Goal: Task Accomplishment & Management: Use online tool/utility

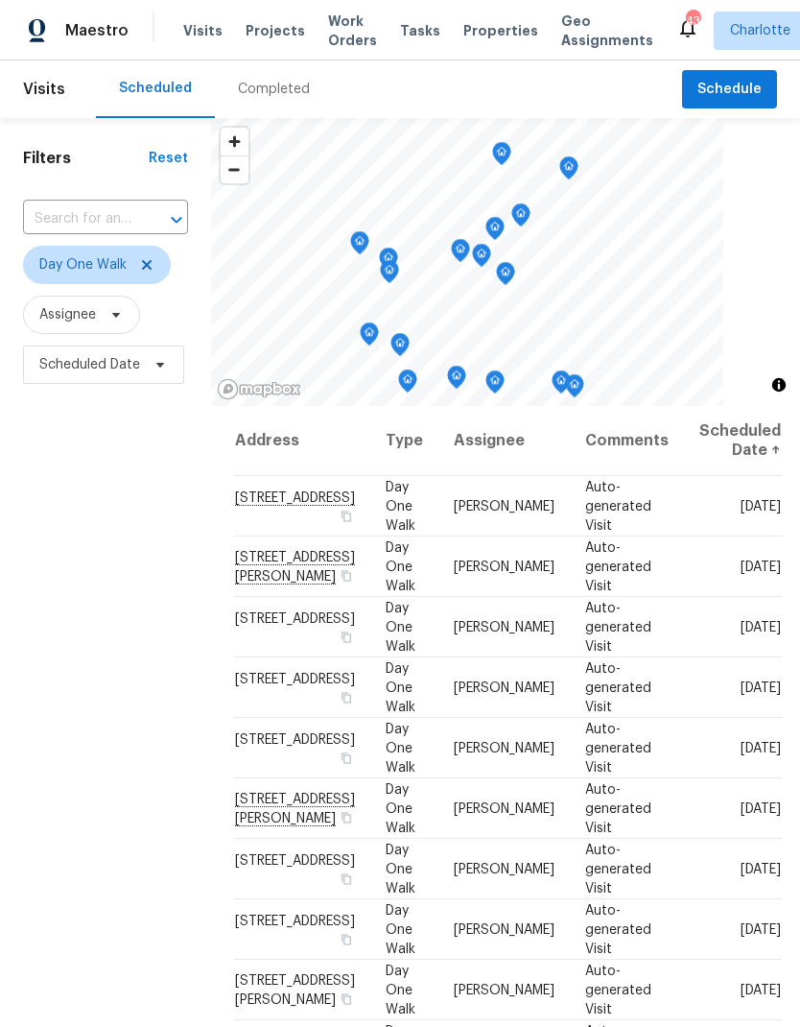
click at [106, 318] on span at bounding box center [113, 314] width 21 height 15
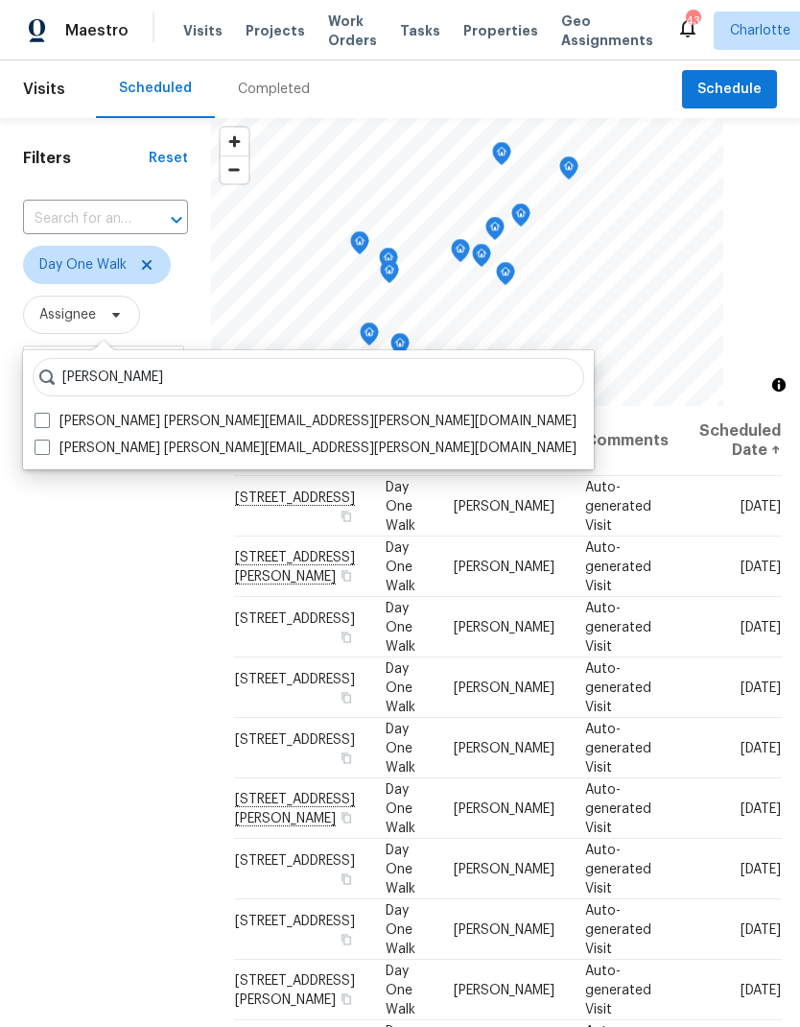
type input "[PERSON_NAME]"
click at [50, 415] on label "Matthew Barnhart matthew.barnhart@opendoor.com" at bounding box center [306, 421] width 542 height 19
click at [47, 415] on input "Matthew Barnhart matthew.barnhart@opendoor.com" at bounding box center [41, 418] width 12 height 12
checkbox input "true"
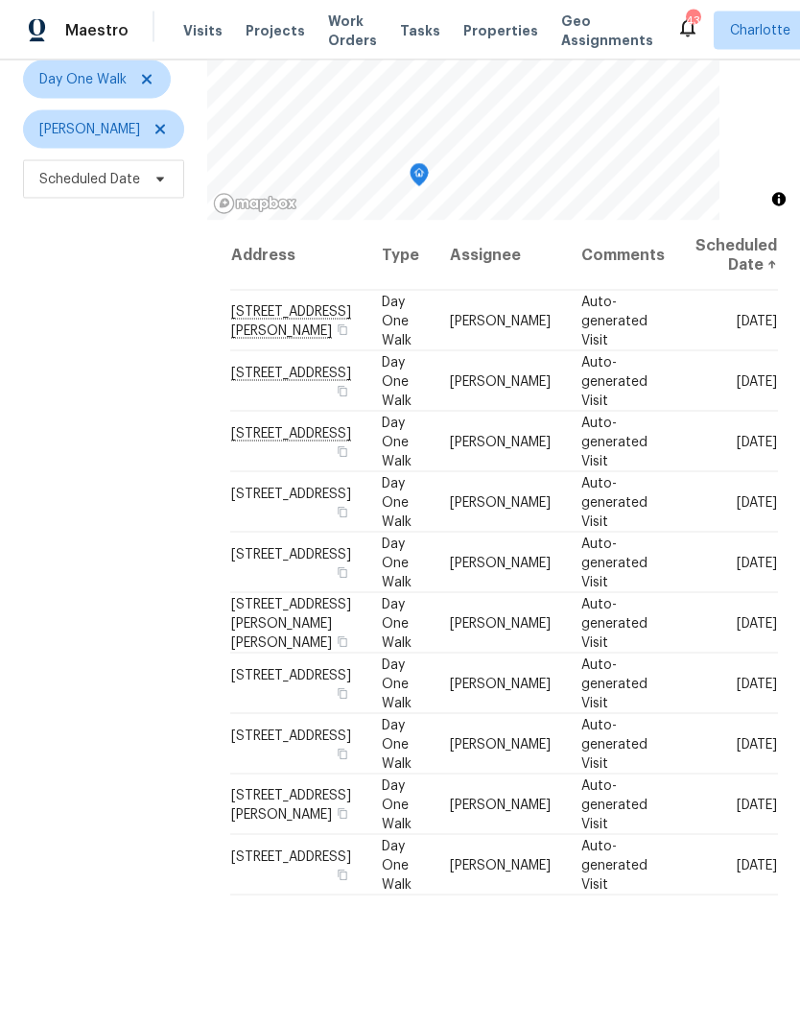
scroll to position [68, 0]
click at [89, 395] on div "Filters Reset ​ Day One Walk Matthew Barnhart Scheduled Date" at bounding box center [103, 487] width 207 height 1109
click at [89, 462] on div "Filters Reset ​ Day One Walk Matthew Barnhart Scheduled Date" at bounding box center [103, 487] width 207 height 1109
click at [273, 412] on td "200 Meadow Wind Ct, Monroe, NC 28110" at bounding box center [298, 442] width 136 height 60
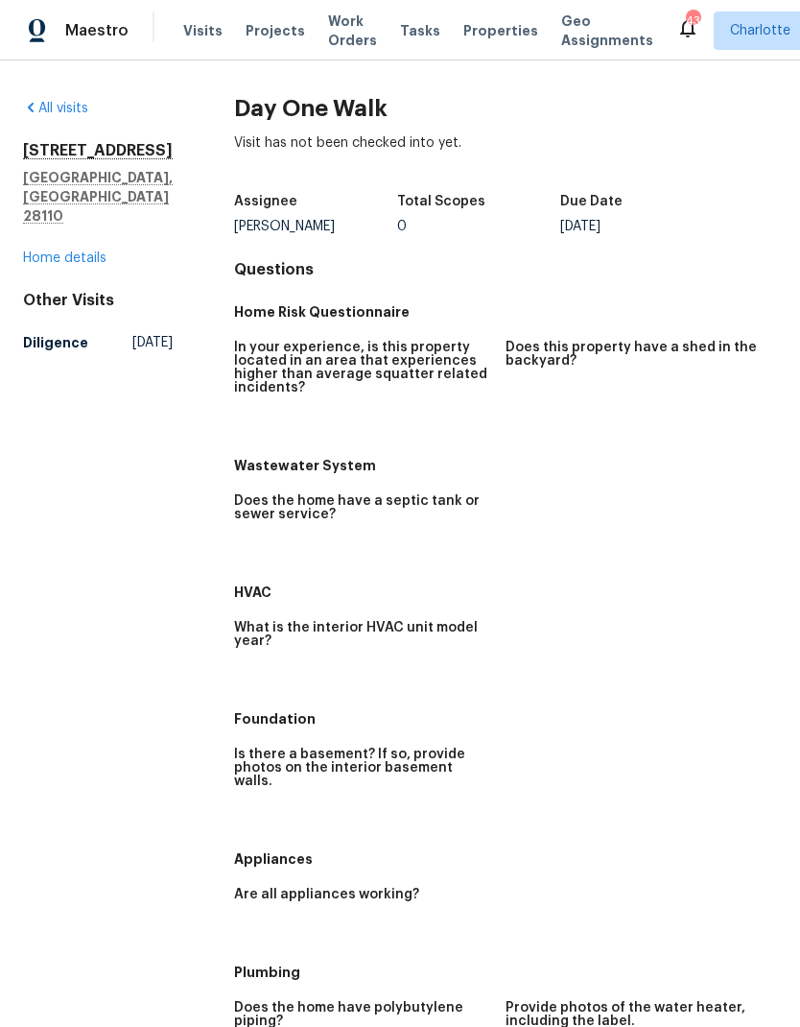
click at [51, 251] on link "Home details" at bounding box center [64, 257] width 83 height 13
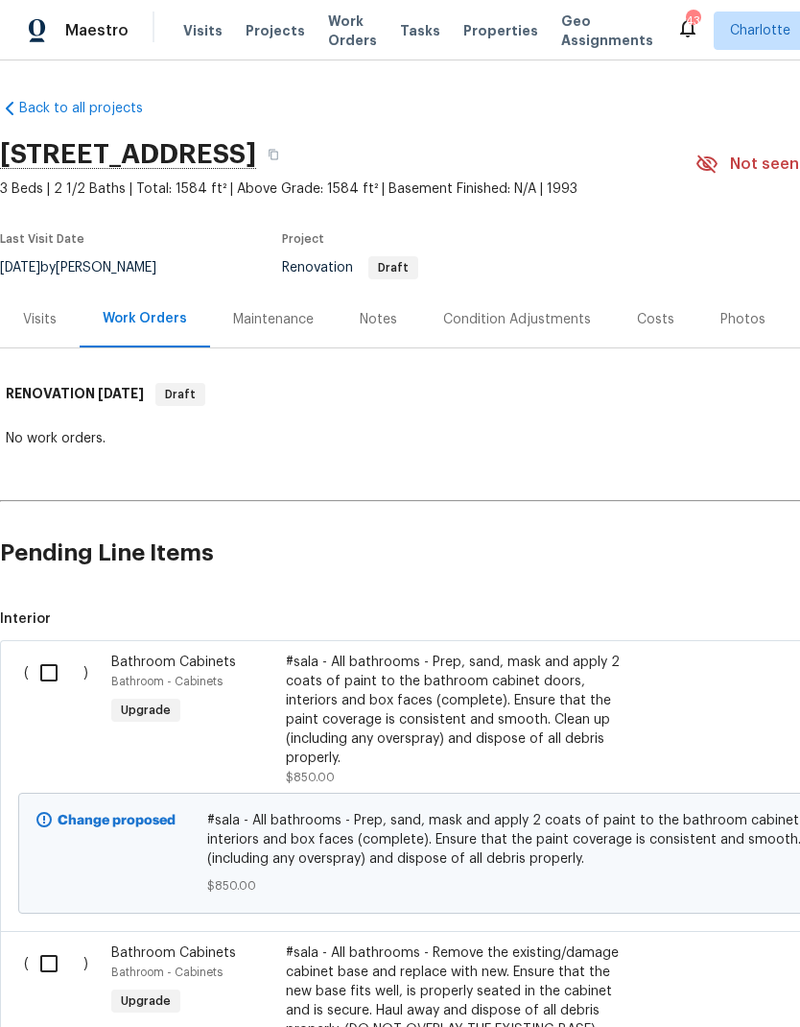
click at [118, 39] on span "Maestro" at bounding box center [96, 30] width 63 height 19
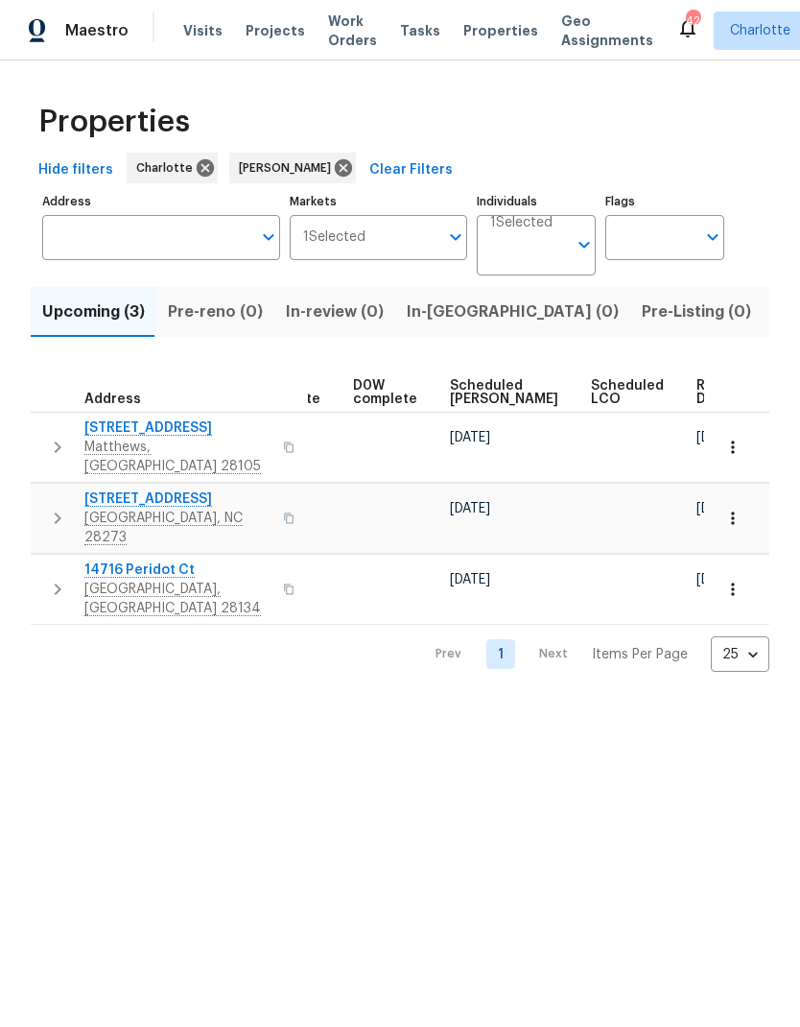
scroll to position [0, 501]
click at [698, 393] on span "Ready Date" at bounding box center [719, 392] width 42 height 27
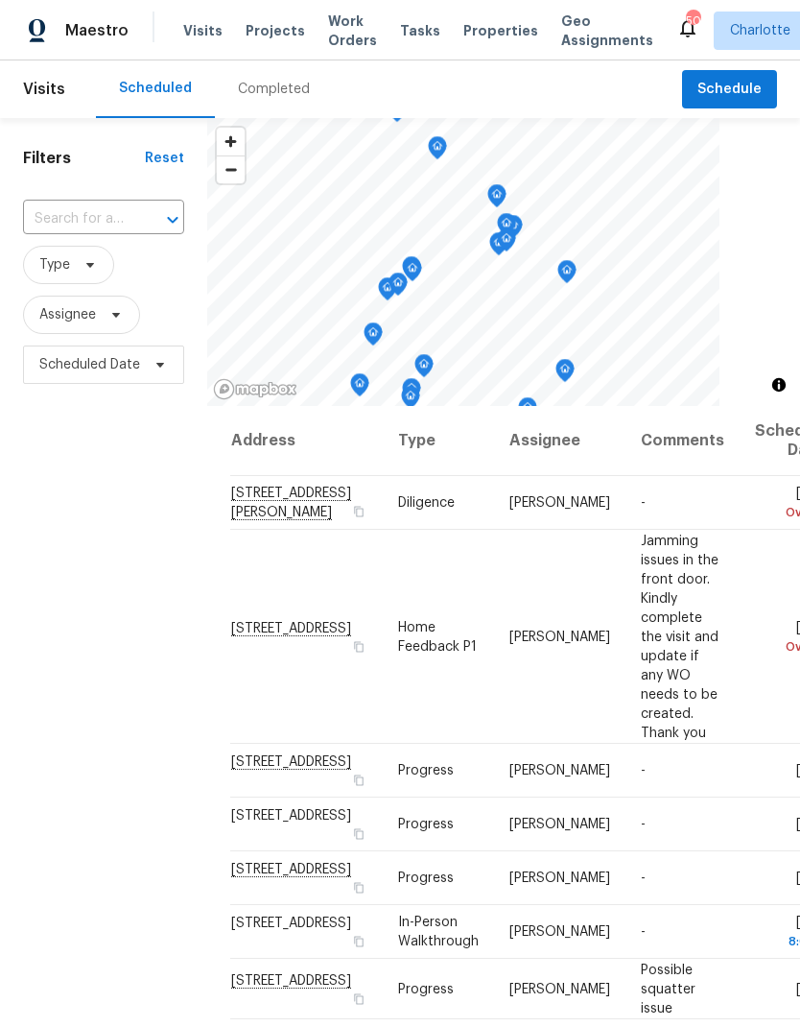
click at [95, 443] on div "Filters Reset ​ Type Assignee Scheduled Date" at bounding box center [103, 672] width 207 height 1109
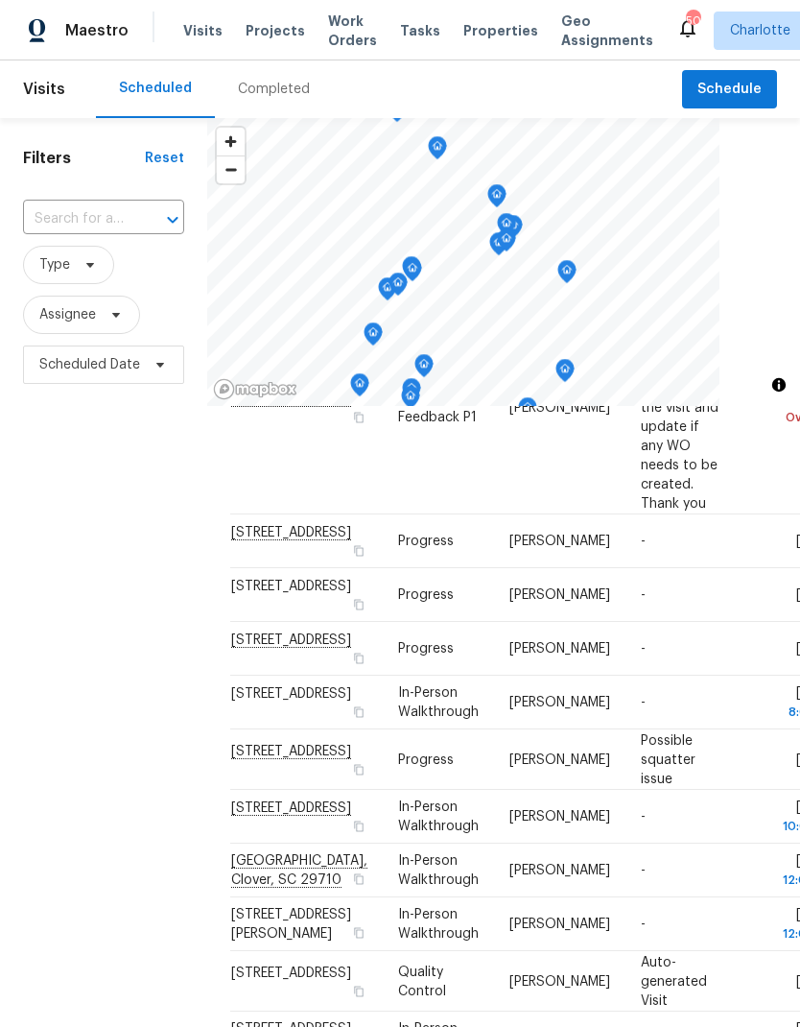
scroll to position [224, 0]
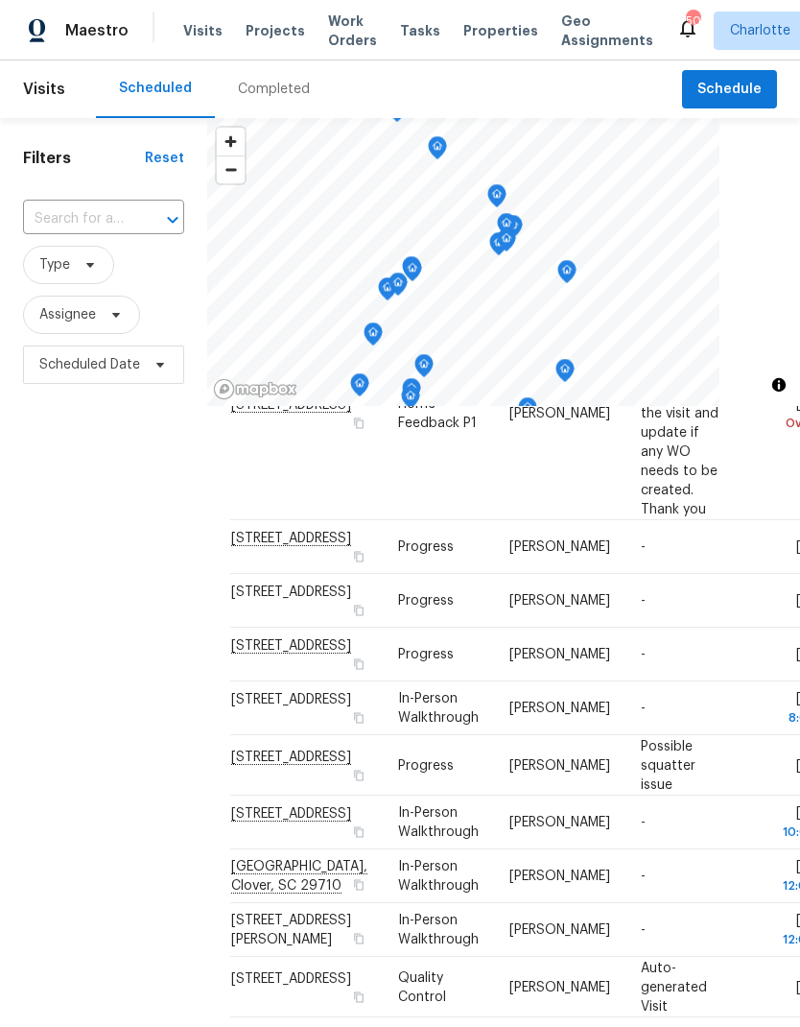
click at [90, 499] on div "Filters Reset ​ Type Assignee Scheduled Date" at bounding box center [103, 672] width 207 height 1109
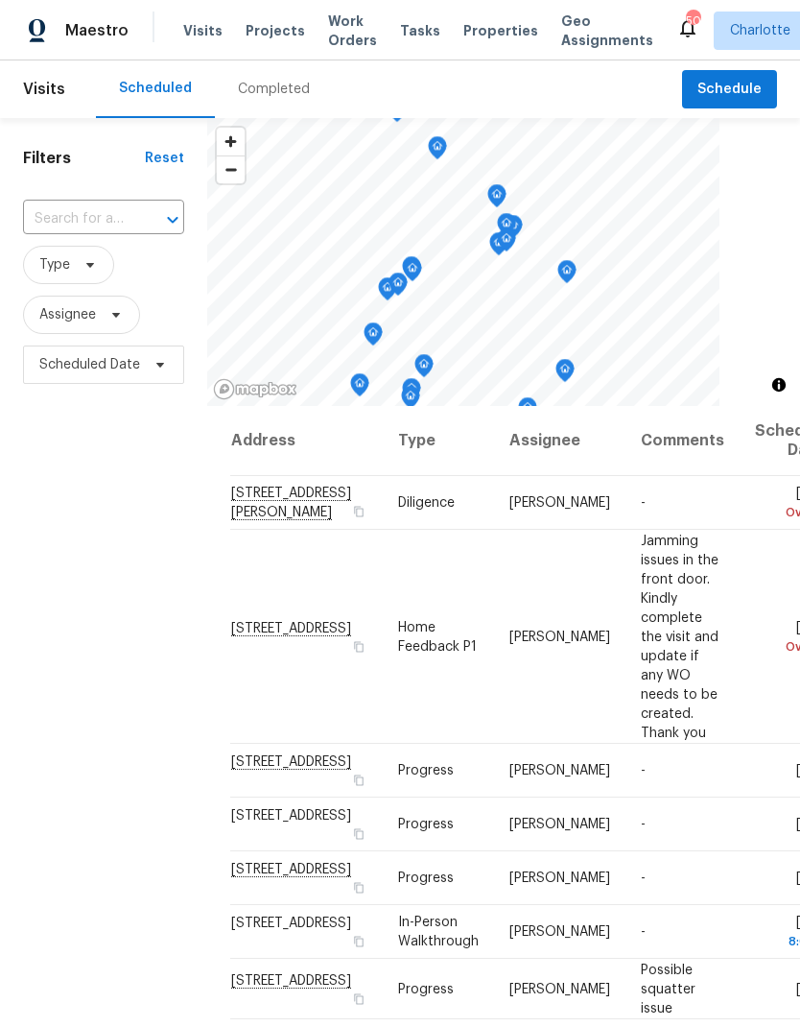
scroll to position [0, 0]
click at [105, 221] on input "text" at bounding box center [76, 219] width 107 height 30
type input "14753"
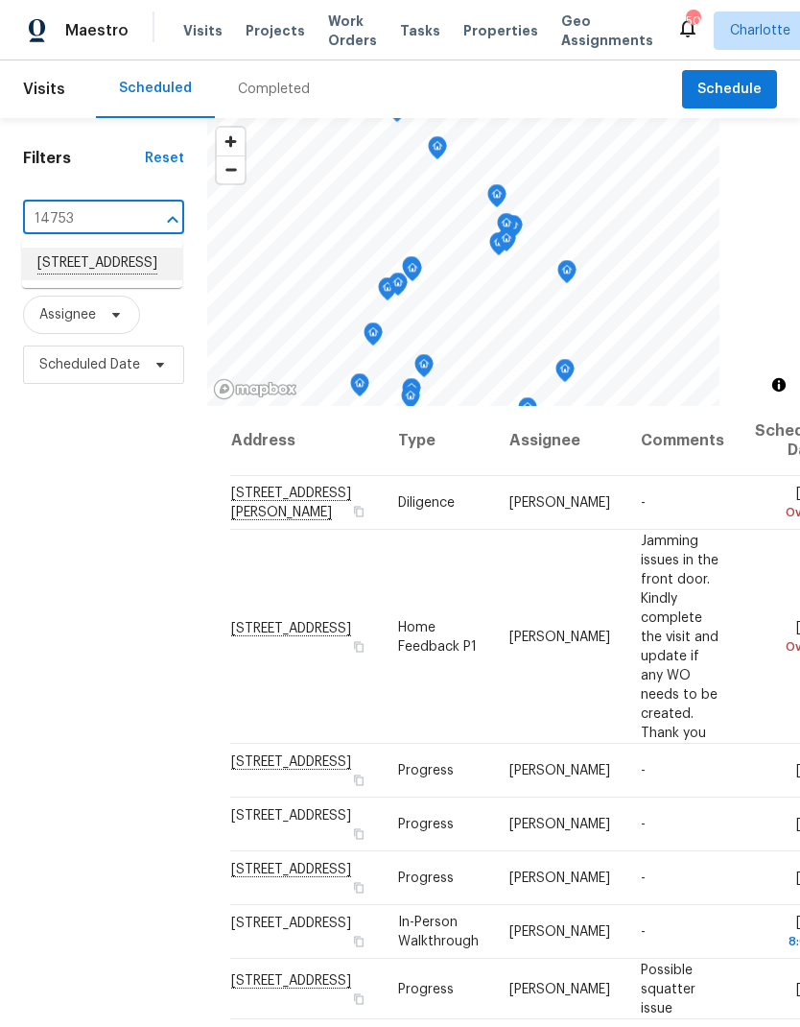
click at [130, 280] on li "14753 Lions Pride Ct, Charlotte, NC 28273" at bounding box center [102, 264] width 160 height 33
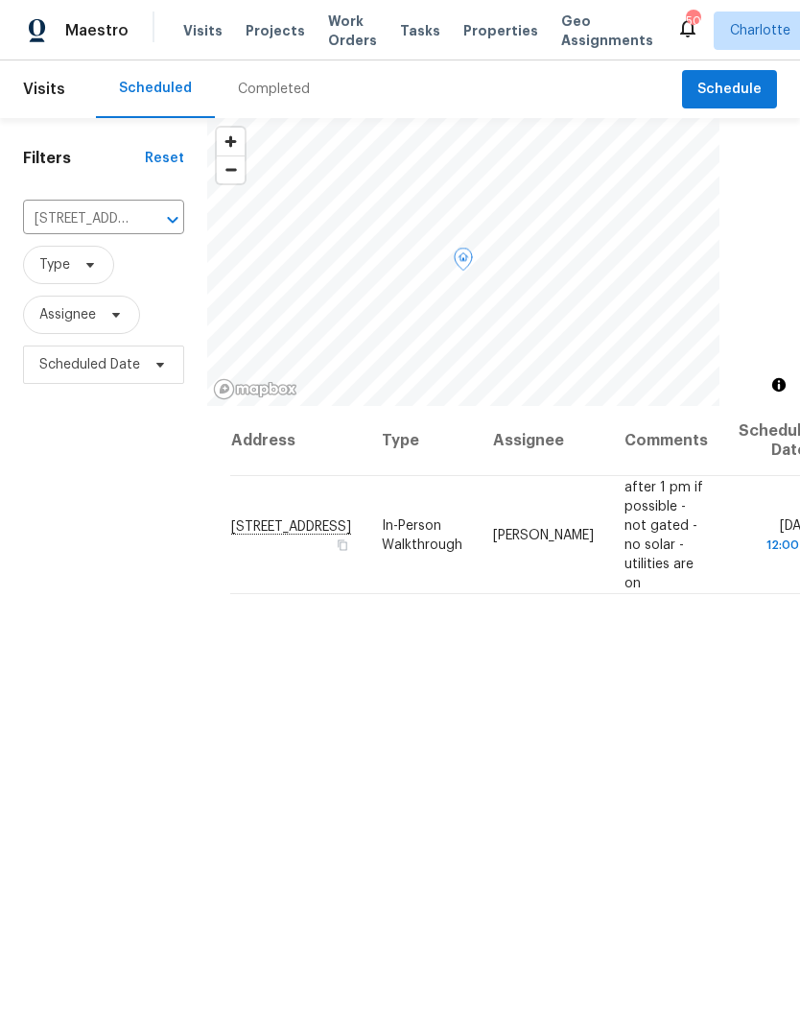
click at [0, 0] on icon at bounding box center [0, 0] width 0 height 0
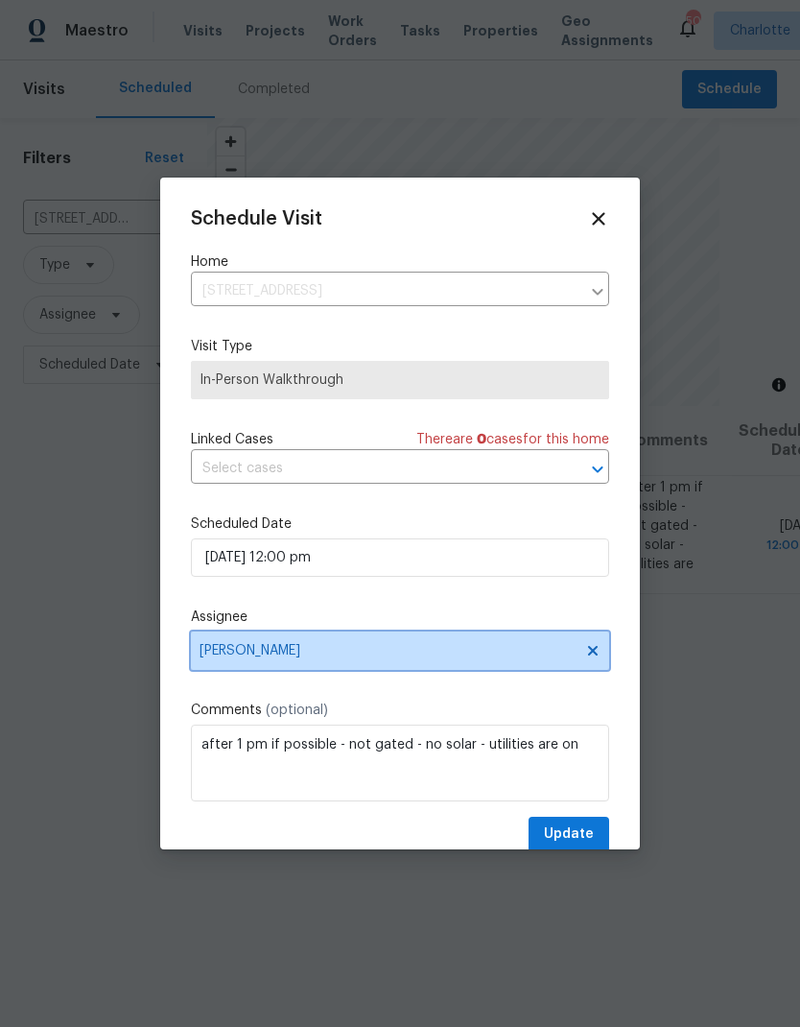
click at [591, 655] on icon at bounding box center [593, 651] width 10 height 10
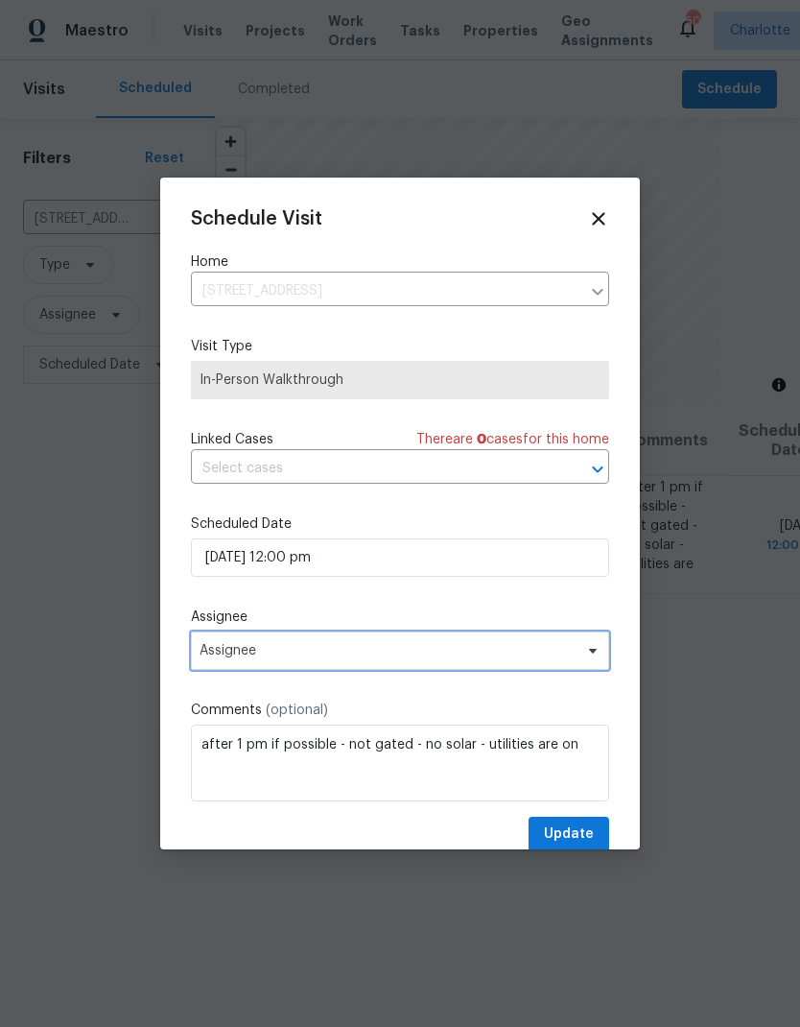
click at [595, 653] on icon at bounding box center [593, 651] width 8 height 5
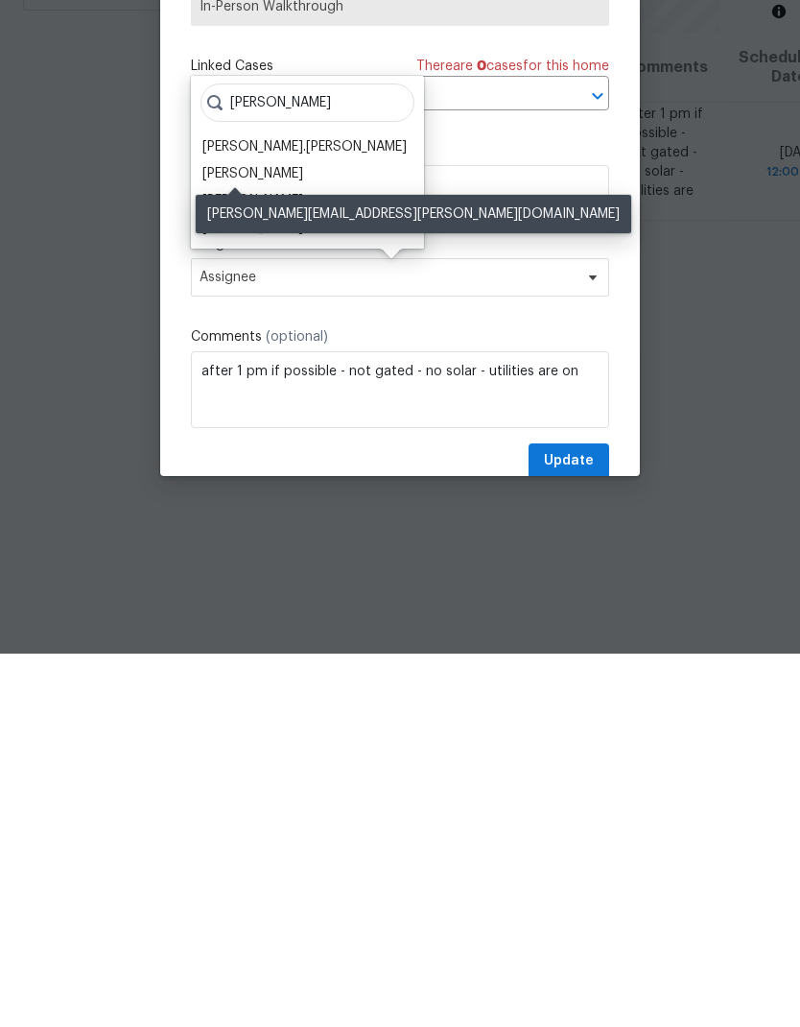
type input "Billy"
click at [267, 537] on div "Billy Towle" at bounding box center [252, 546] width 101 height 19
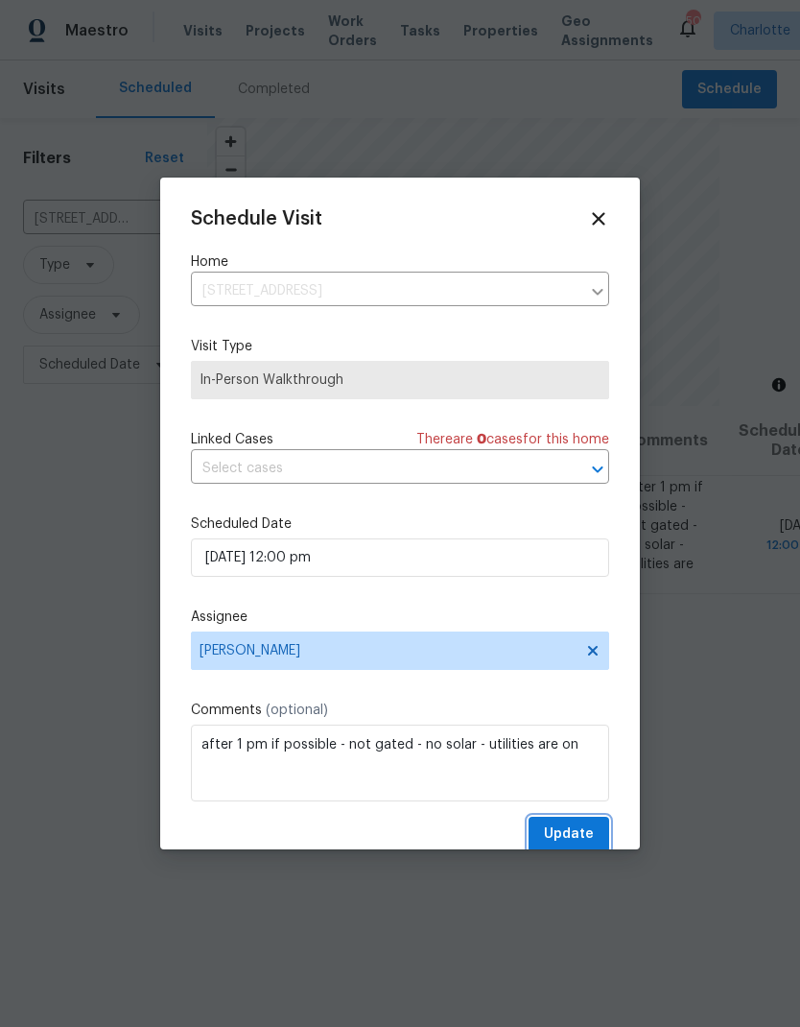
click at [585, 827] on span "Update" at bounding box center [569, 834] width 50 height 24
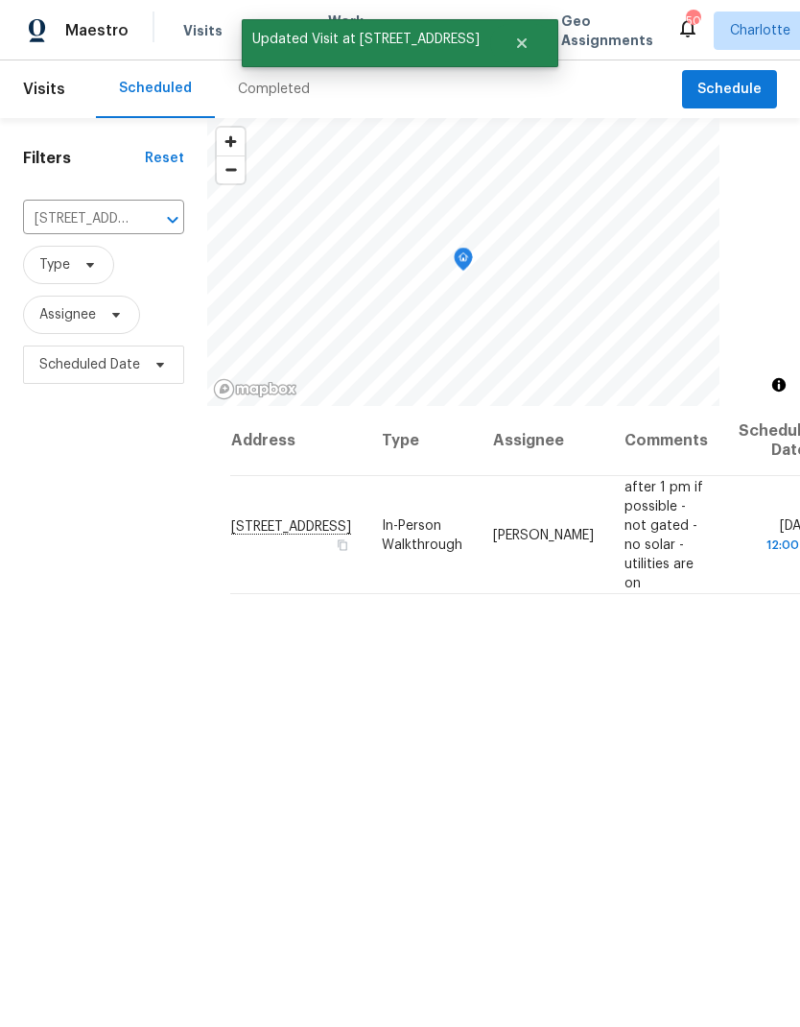
scroll to position [0, 0]
click at [80, 31] on span "Maestro" at bounding box center [96, 30] width 63 height 19
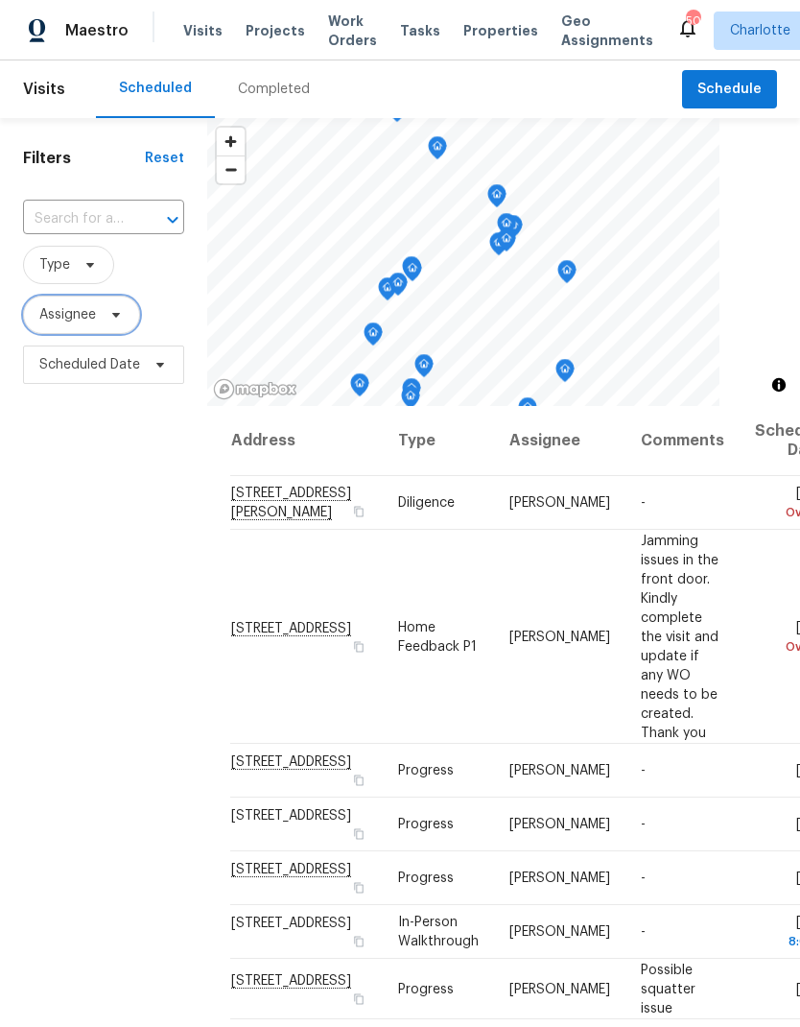
click at [124, 320] on icon at bounding box center [115, 314] width 15 height 15
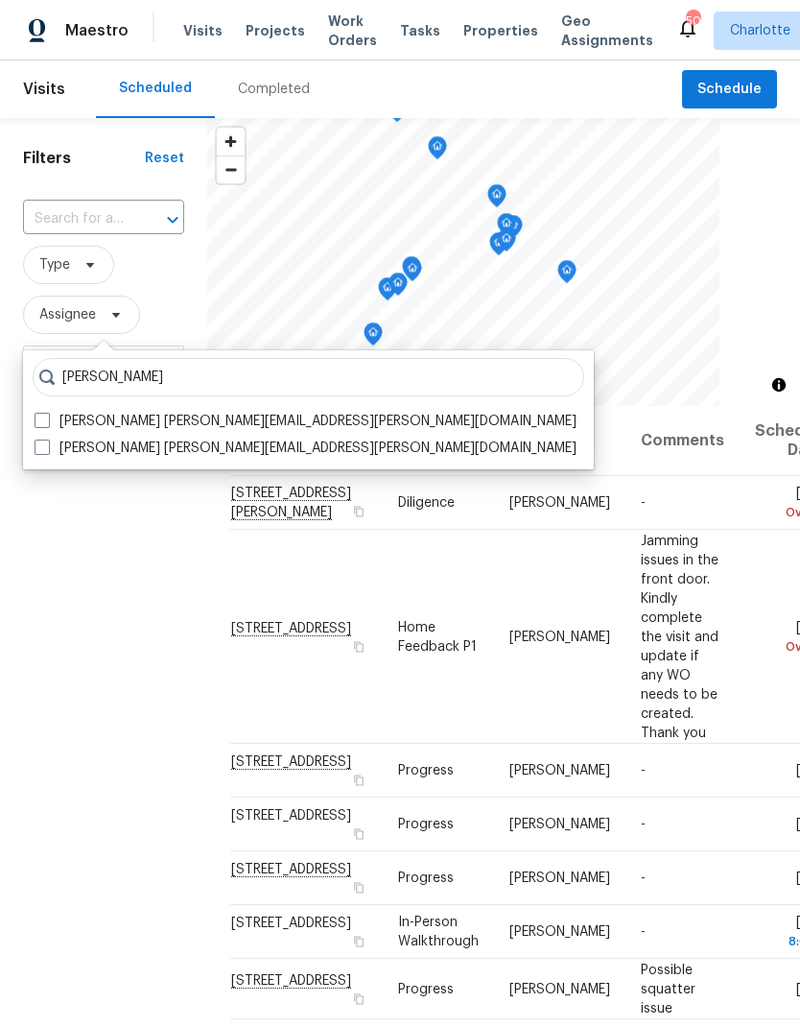
type input "[PERSON_NAME]"
click at [49, 419] on span at bounding box center [42, 420] width 15 height 15
click at [47, 419] on input "Matthew Barnhart matthew.barnhart@opendoor.com" at bounding box center [41, 418] width 12 height 12
checkbox input "true"
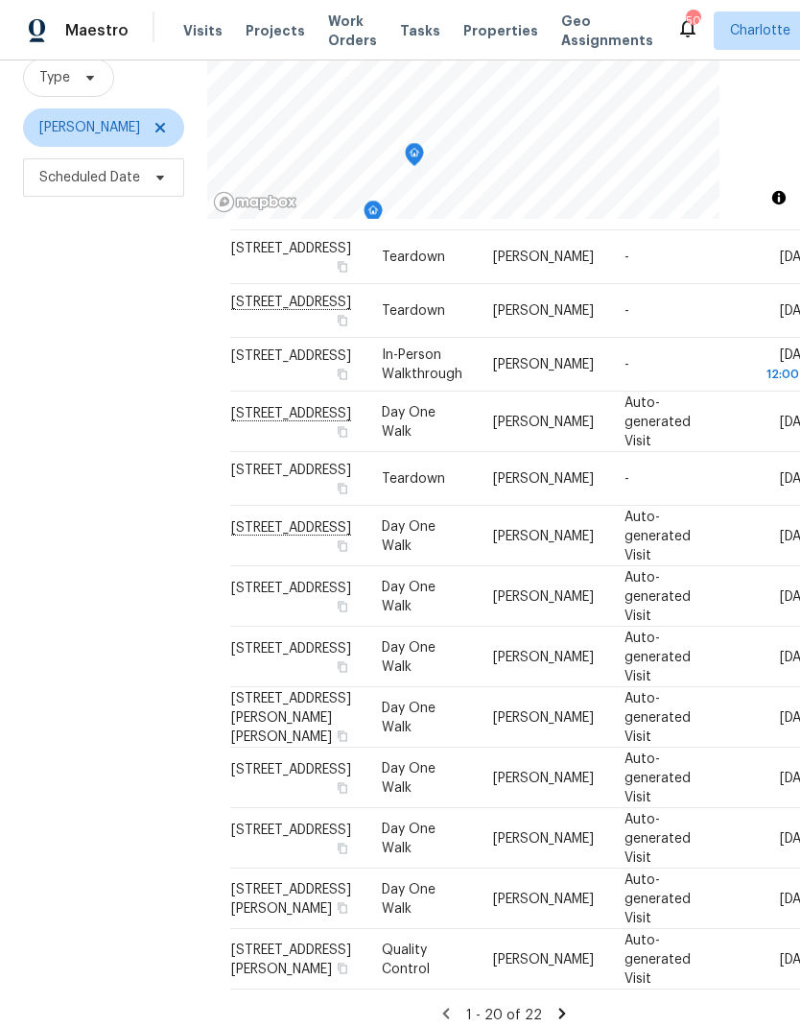
scroll to position [185, 0]
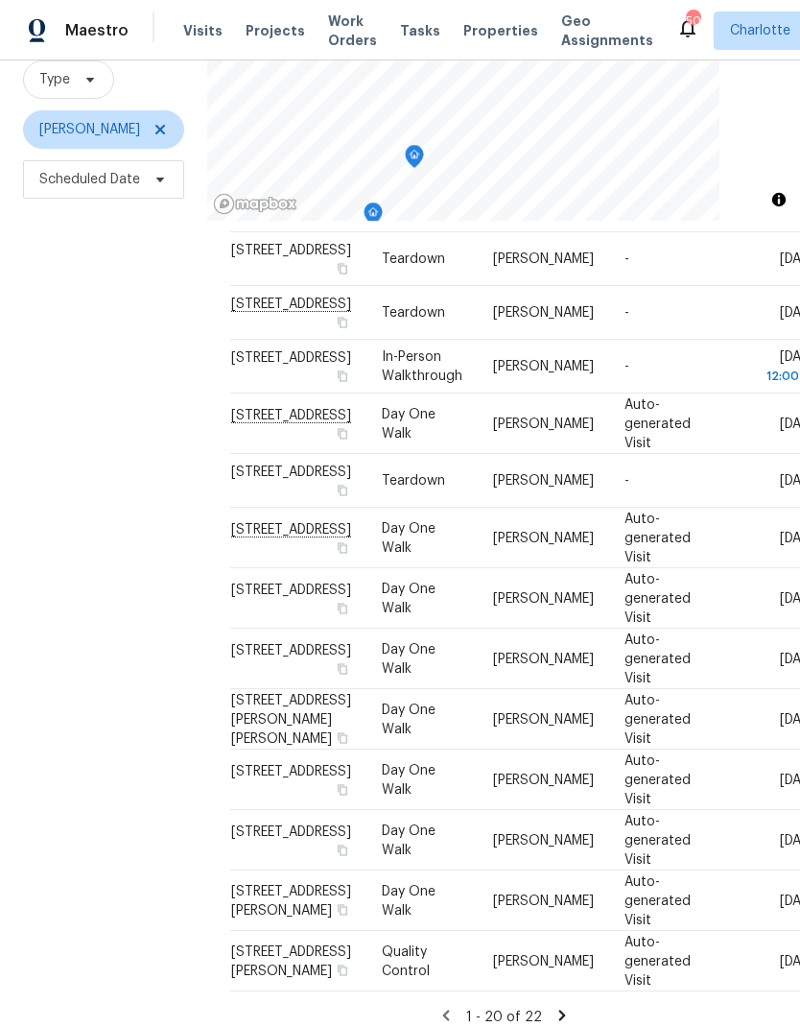
click at [0, 0] on icon at bounding box center [0, 0] width 0 height 0
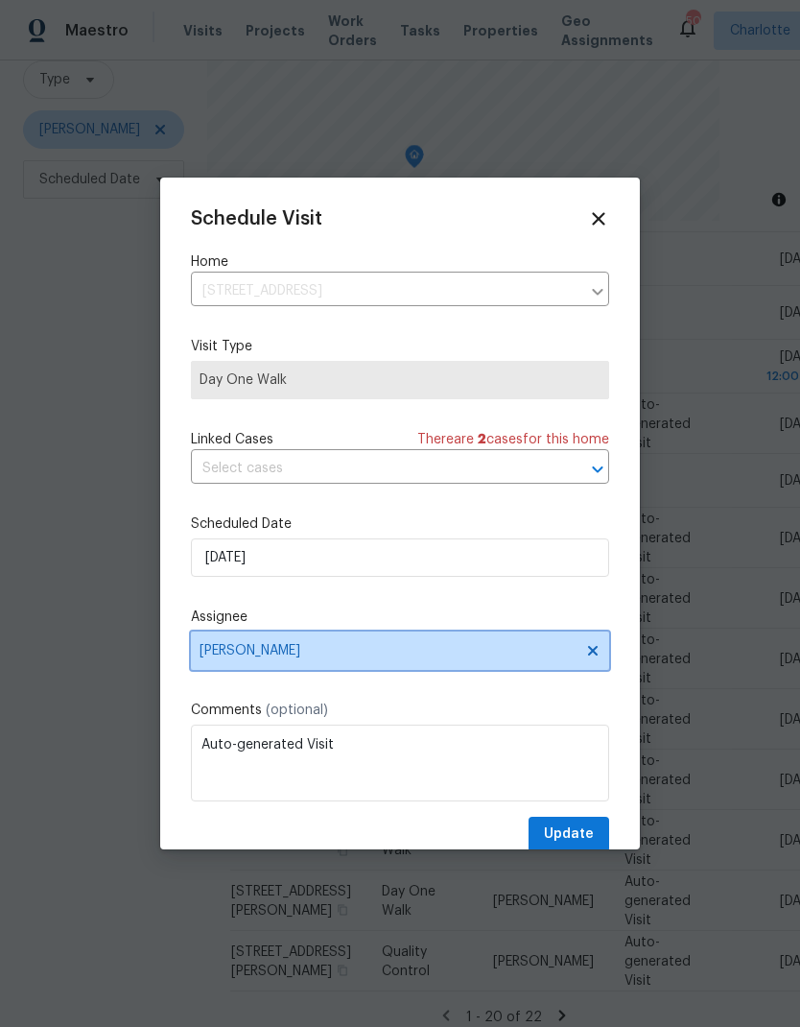
click at [599, 653] on icon at bounding box center [592, 650] width 15 height 15
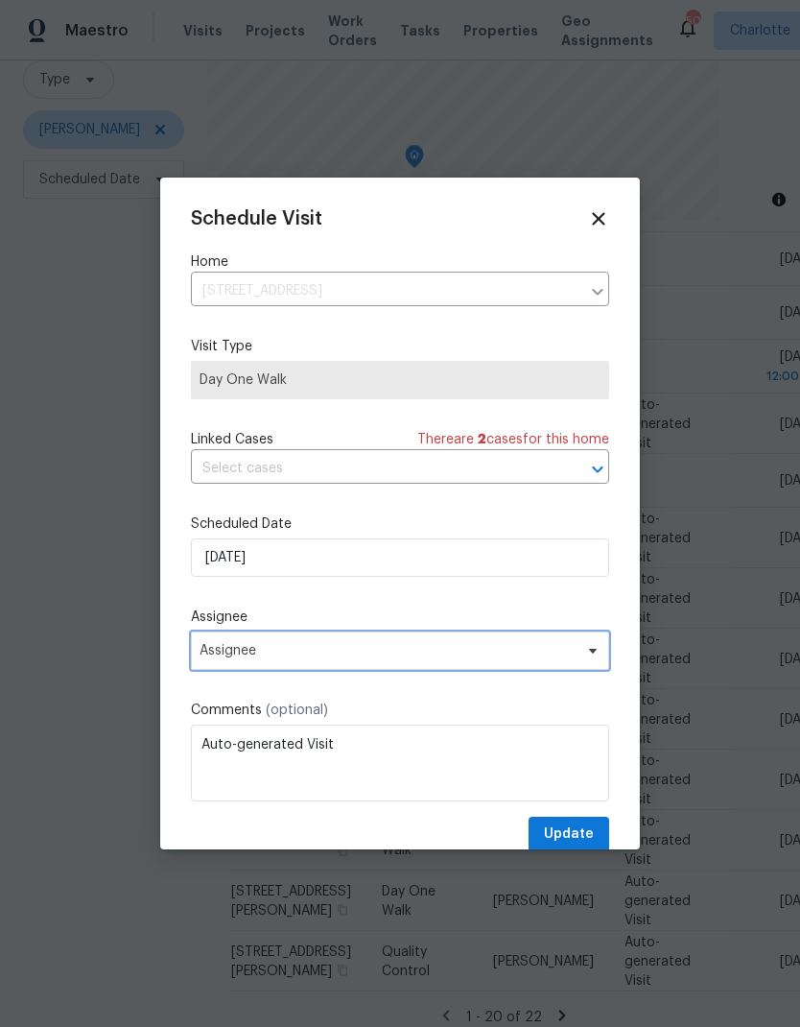
click at [552, 658] on span "Assignee" at bounding box center [388, 650] width 376 height 15
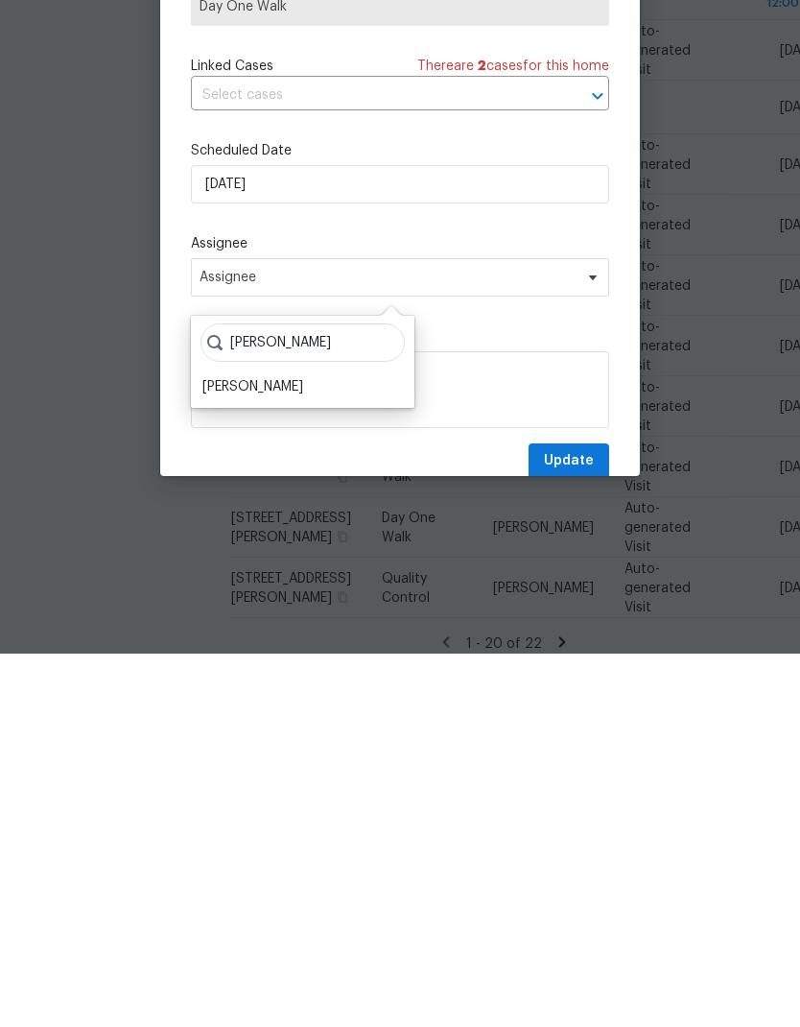
type input "Ryan crav"
click at [281, 750] on div "[PERSON_NAME]" at bounding box center [252, 759] width 101 height 19
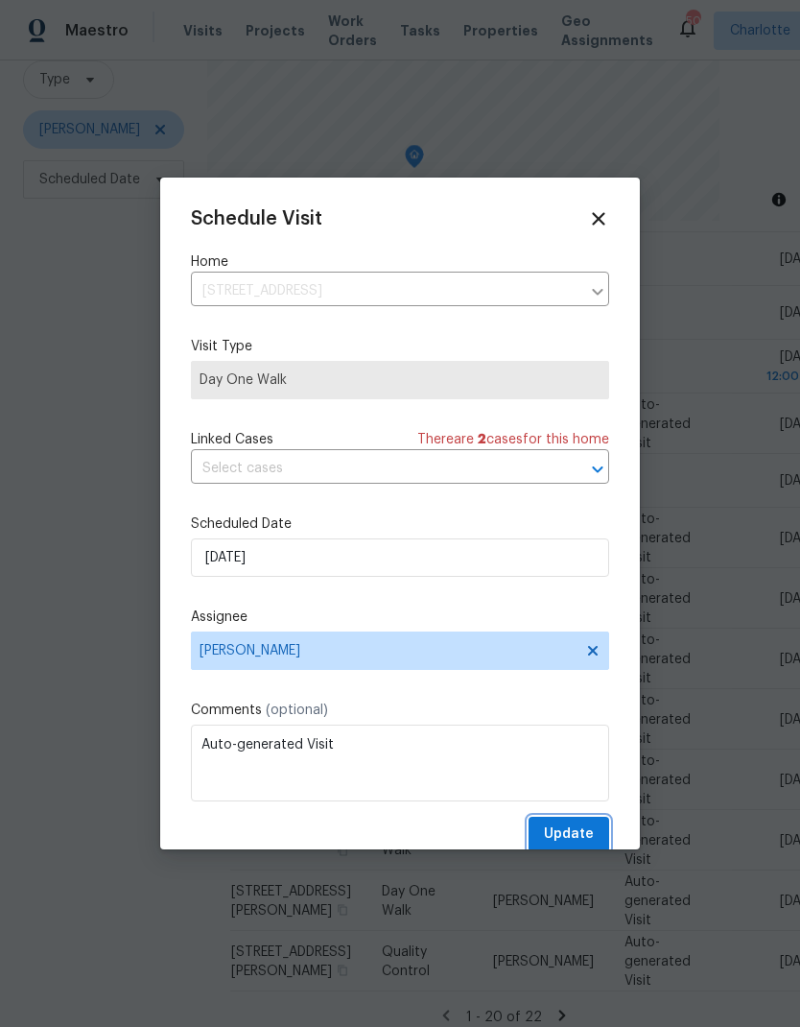
click at [584, 836] on span "Update" at bounding box center [569, 834] width 50 height 24
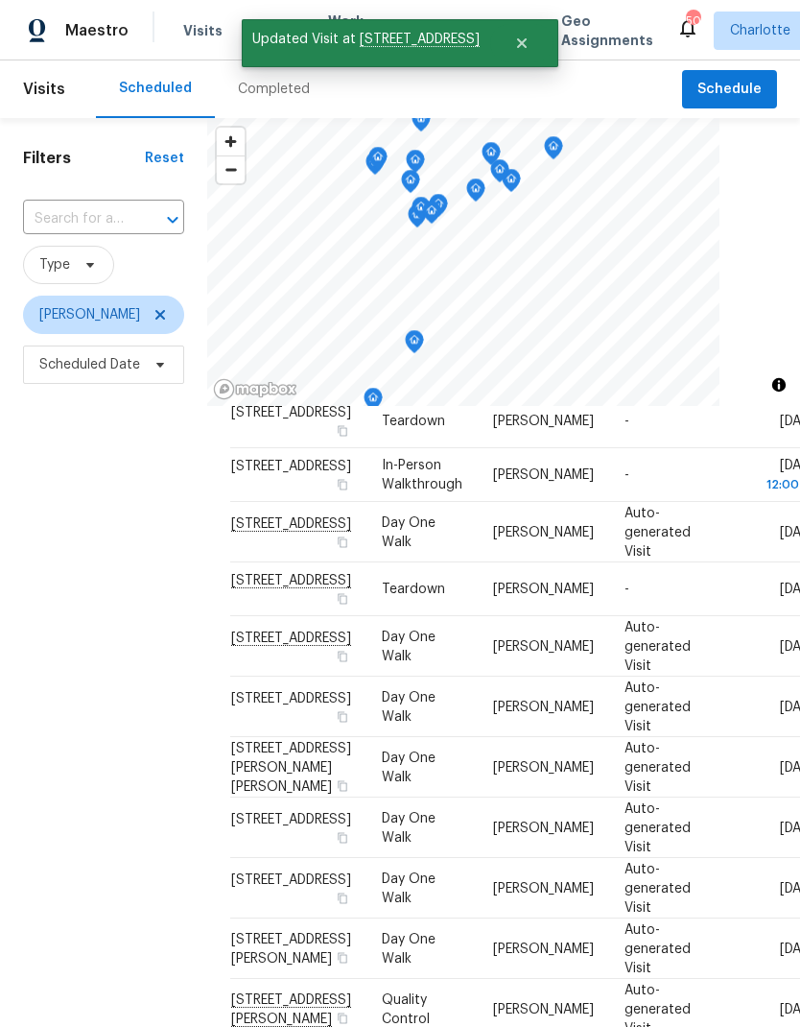
scroll to position [0, 0]
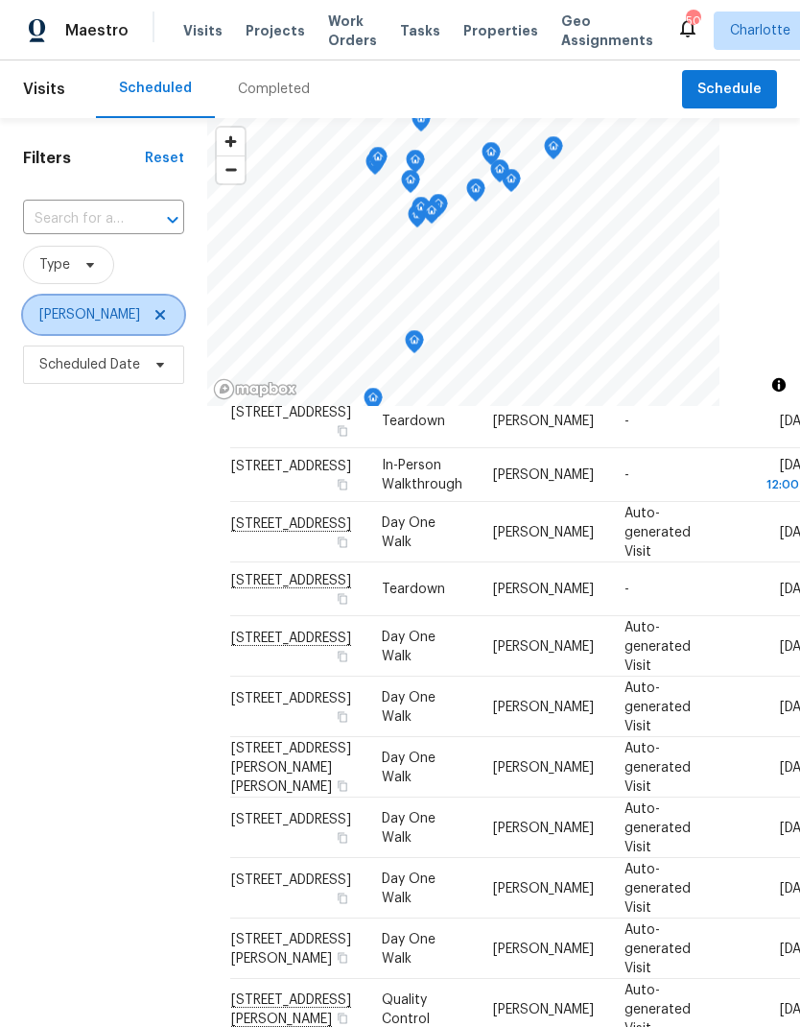
click at [168, 307] on icon at bounding box center [160, 314] width 15 height 15
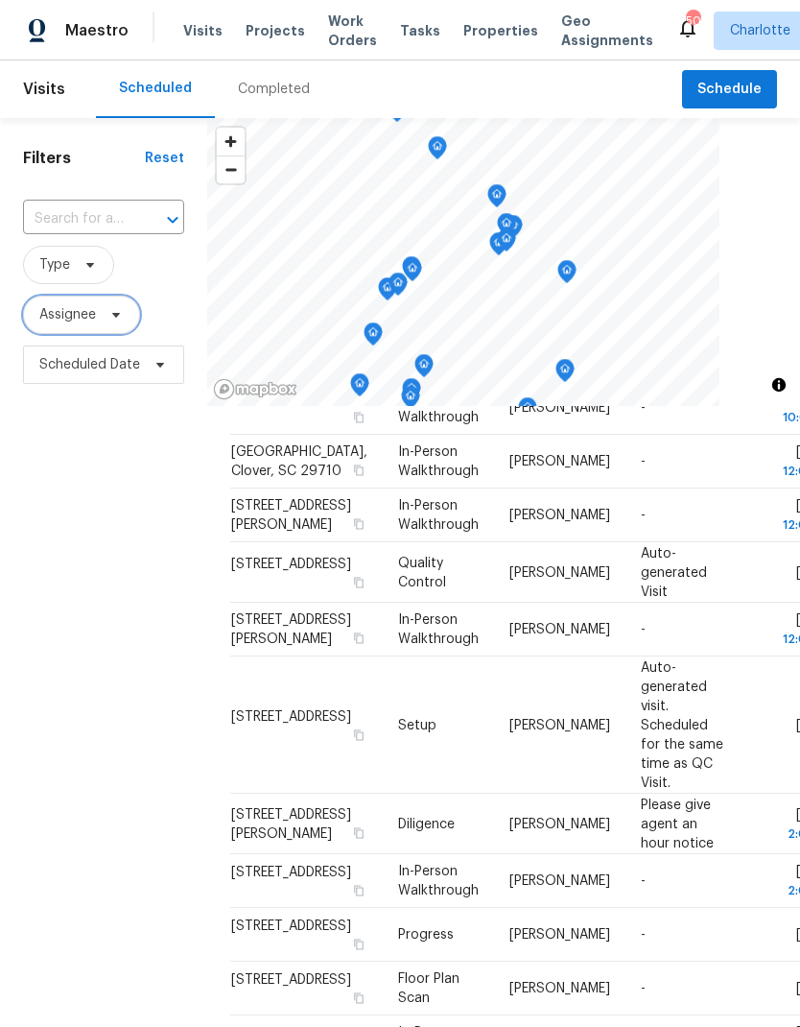
scroll to position [1163, 0]
click at [105, 322] on span at bounding box center [113, 314] width 21 height 15
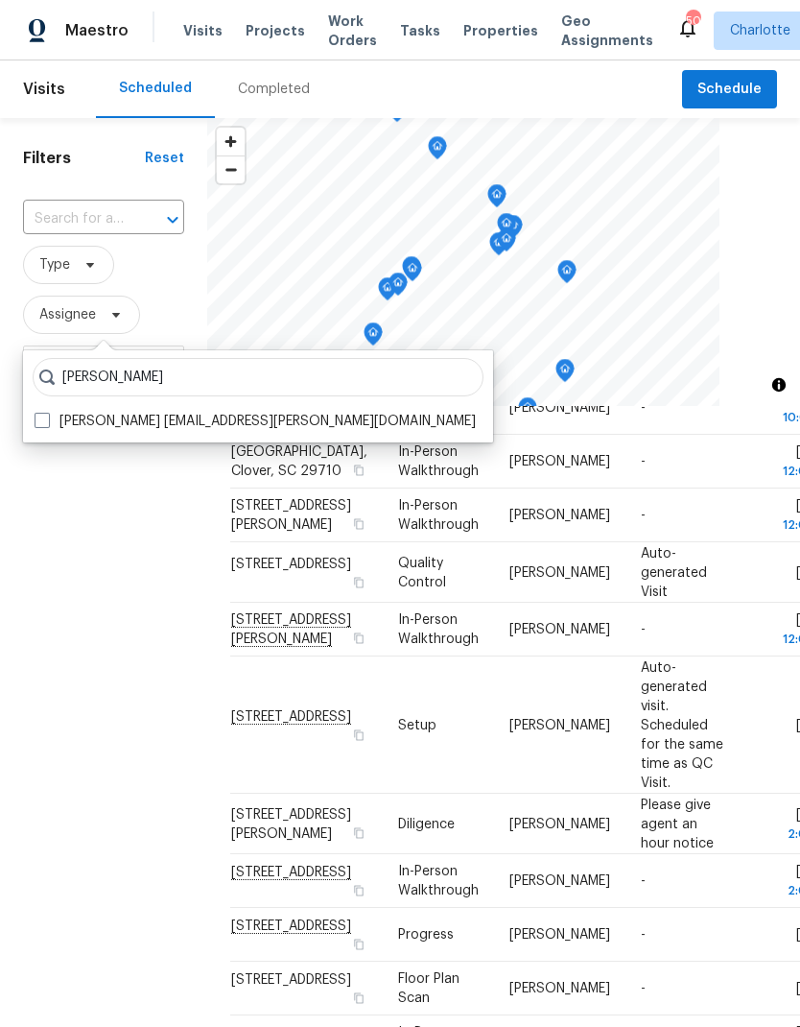
type input "Chip hunter"
click at [36, 421] on span at bounding box center [42, 420] width 15 height 15
click at [36, 421] on input "Chip Hunter chip.hunter@opendoor.com" at bounding box center [41, 418] width 12 height 12
checkbox input "true"
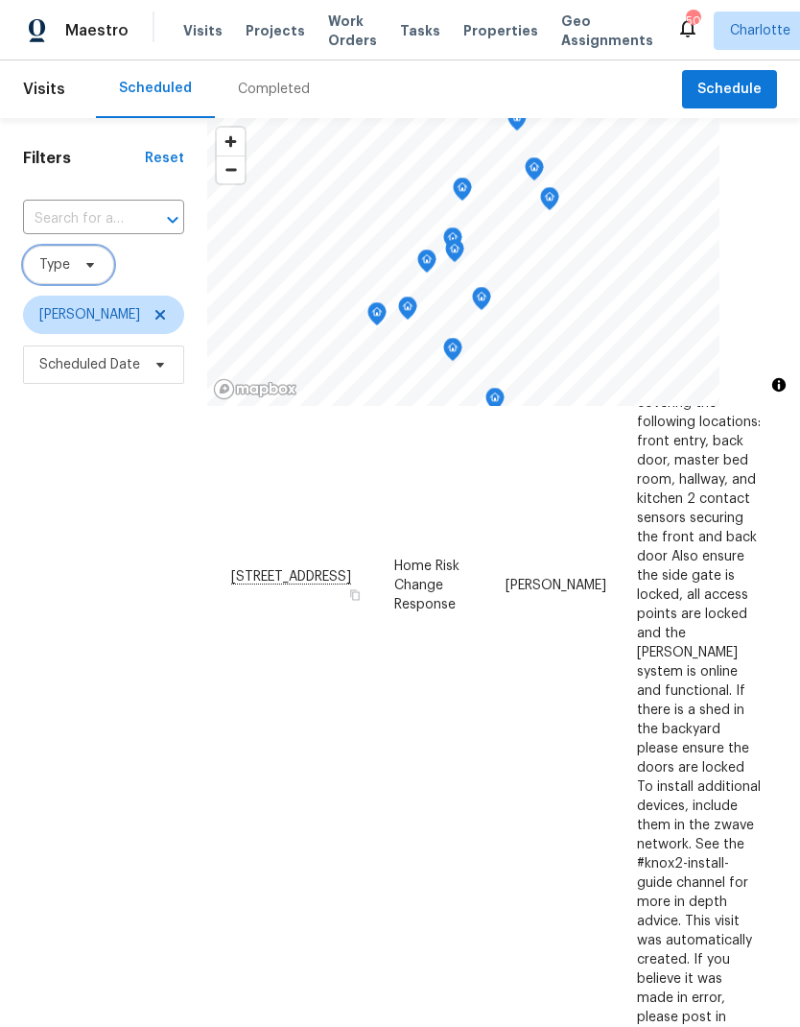
click at [70, 274] on span "Type" at bounding box center [68, 265] width 91 height 38
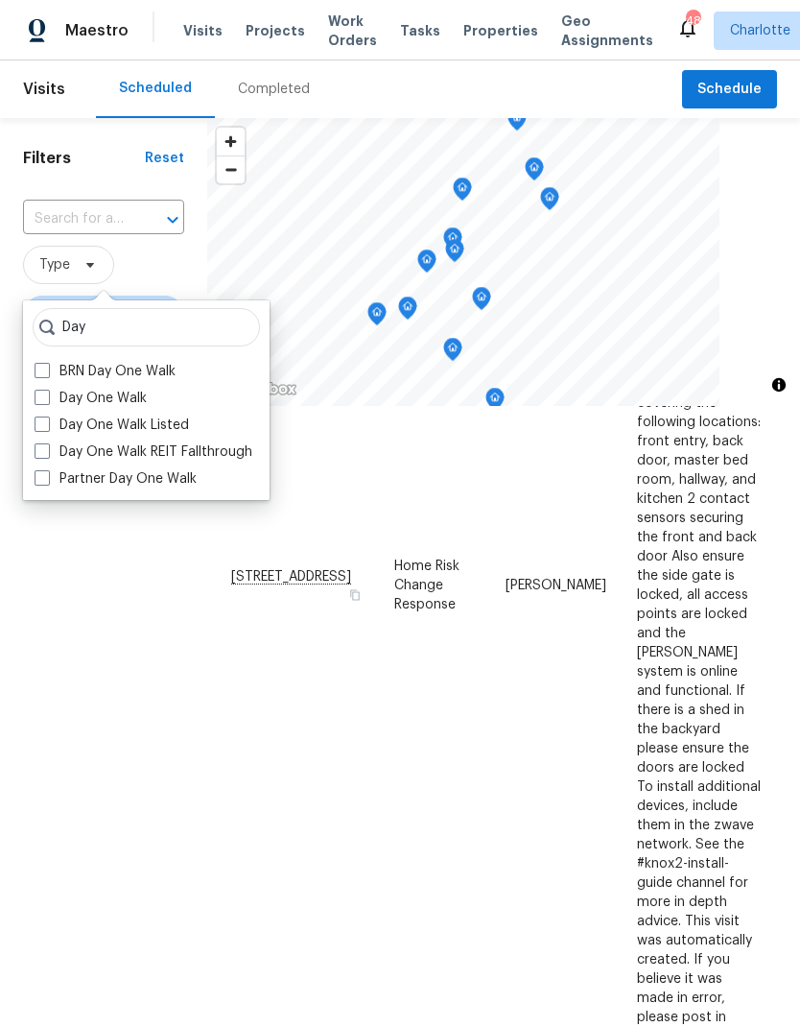
type input "Day"
click at [42, 402] on span at bounding box center [42, 396] width 15 height 15
click at [42, 401] on input "Day One Walk" at bounding box center [41, 395] width 12 height 12
checkbox input "true"
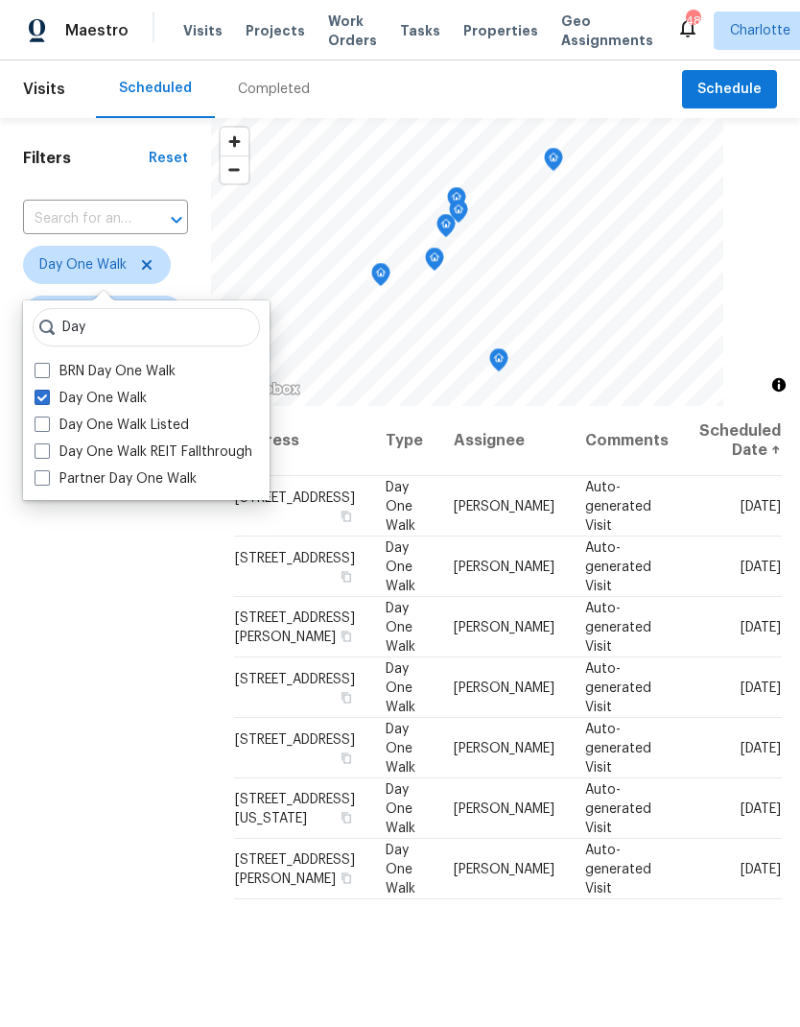
click at [45, 628] on div "Filters Reset ​ Day One Walk Chip Hunter Scheduled Date" at bounding box center [105, 672] width 211 height 1109
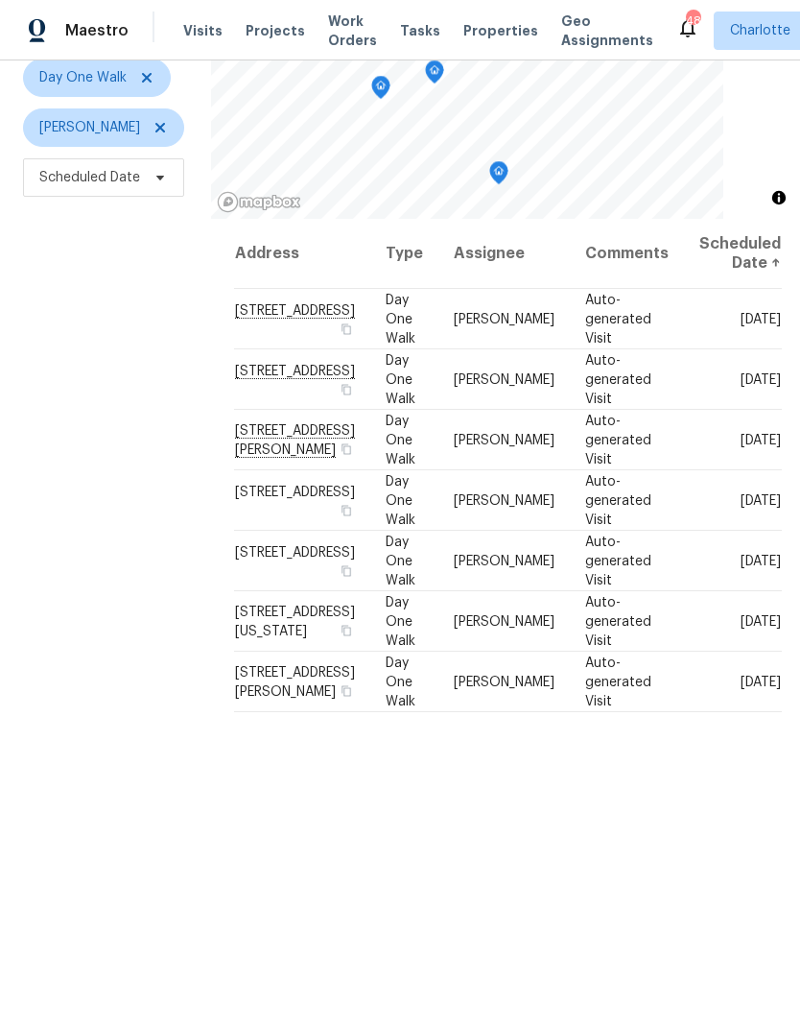
scroll to position [185, 0]
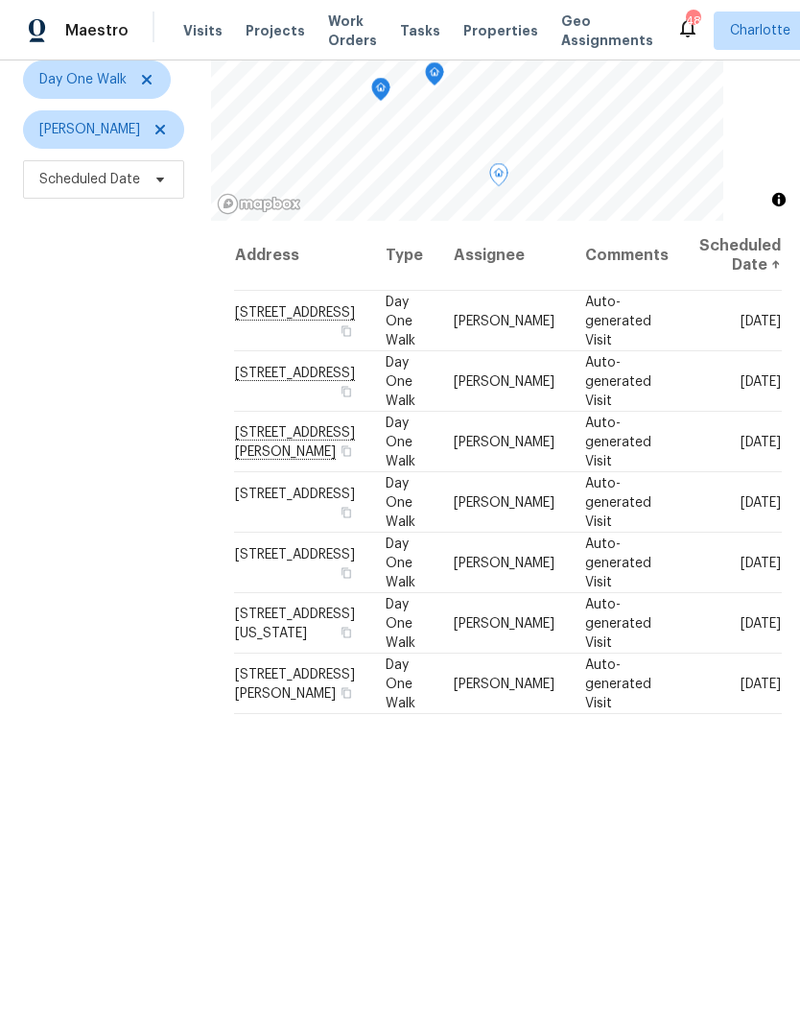
click at [0, 0] on icon at bounding box center [0, 0] width 0 height 0
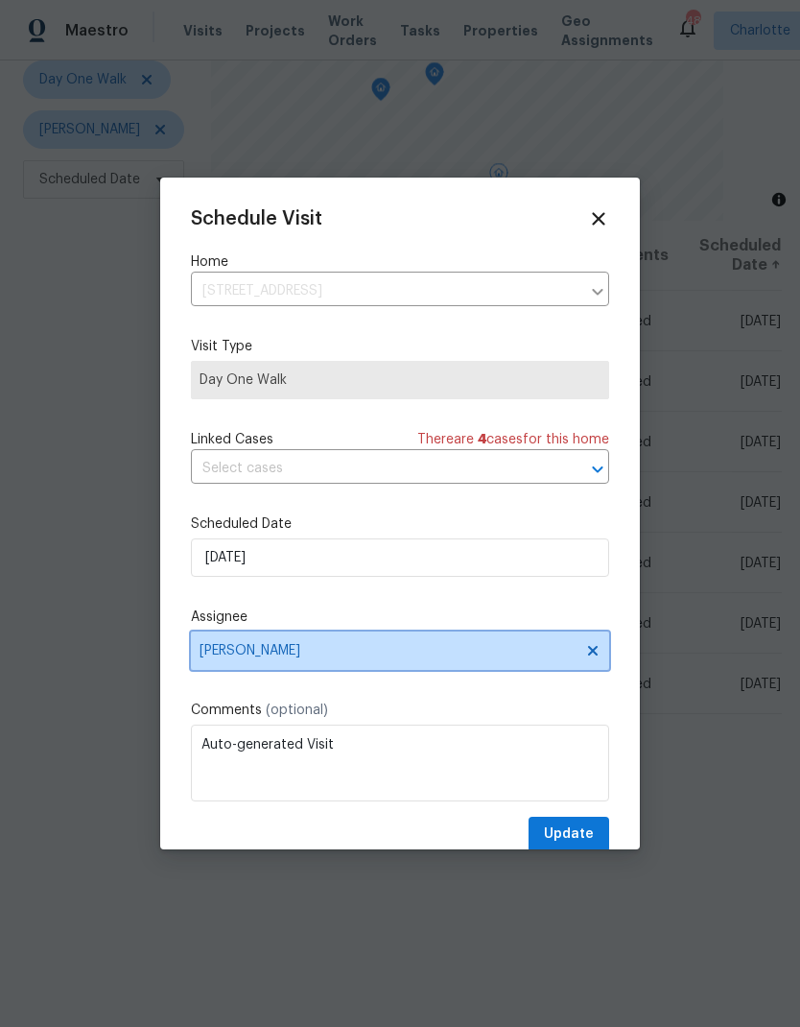
click at [593, 652] on icon at bounding box center [592, 650] width 15 height 15
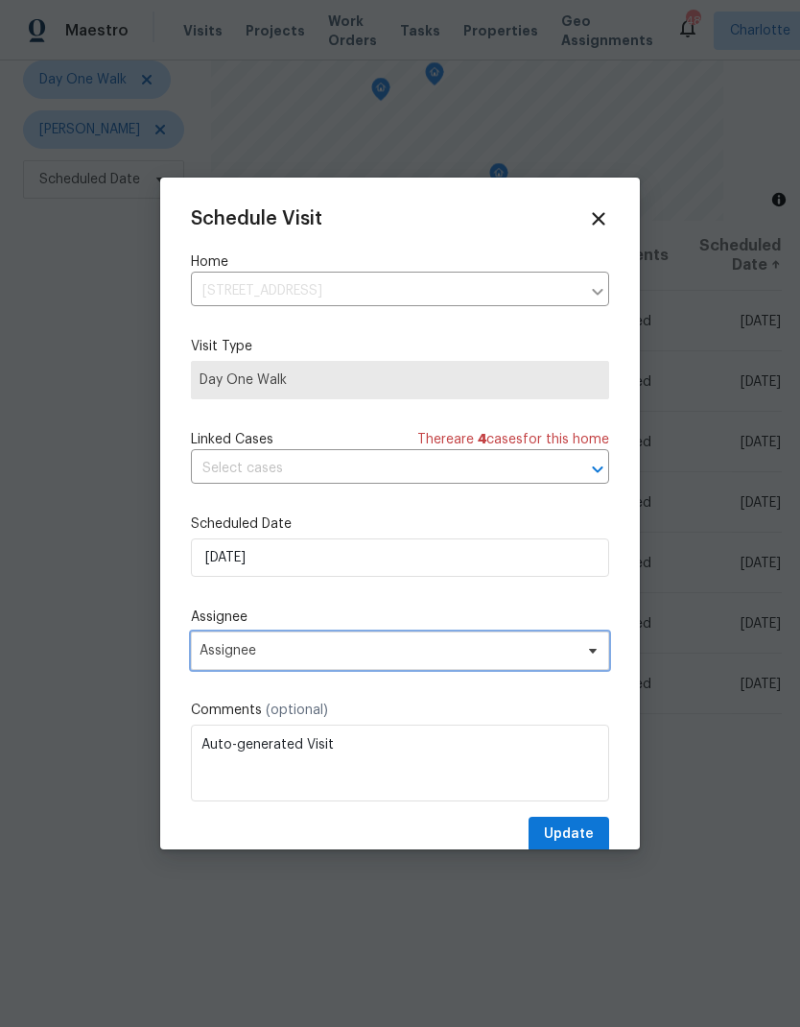
click at [489, 653] on span "Assignee" at bounding box center [388, 650] width 376 height 15
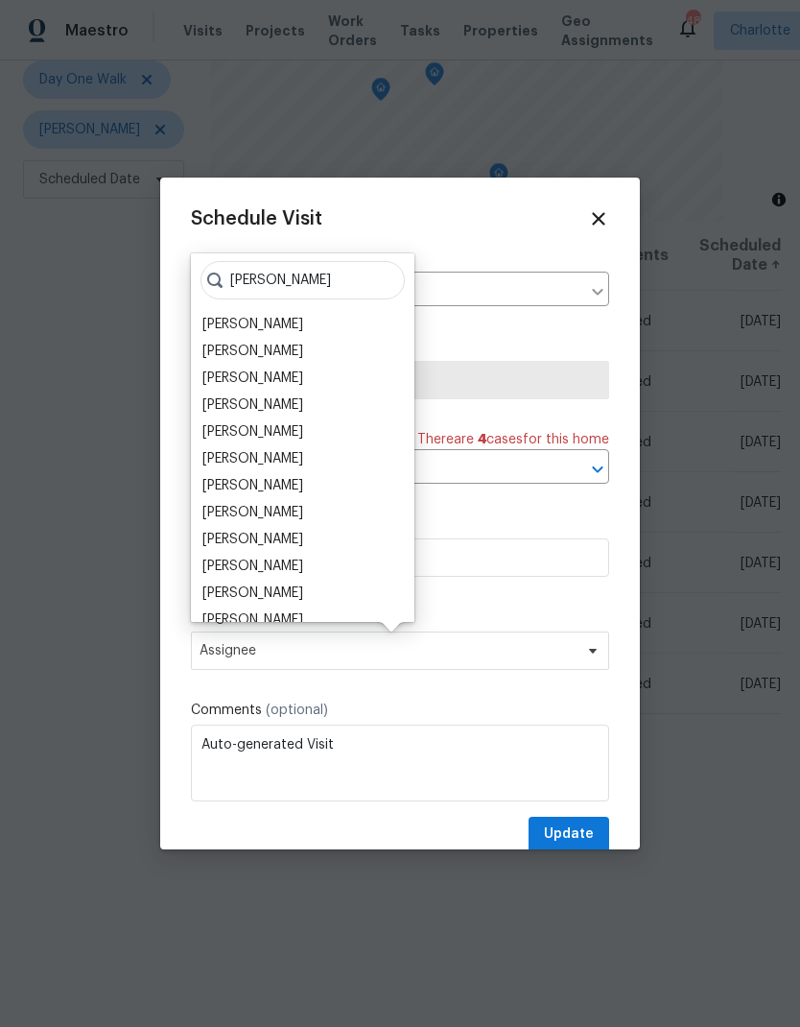
type input "Ryan"
click at [280, 583] on div "[PERSON_NAME]" at bounding box center [252, 592] width 101 height 19
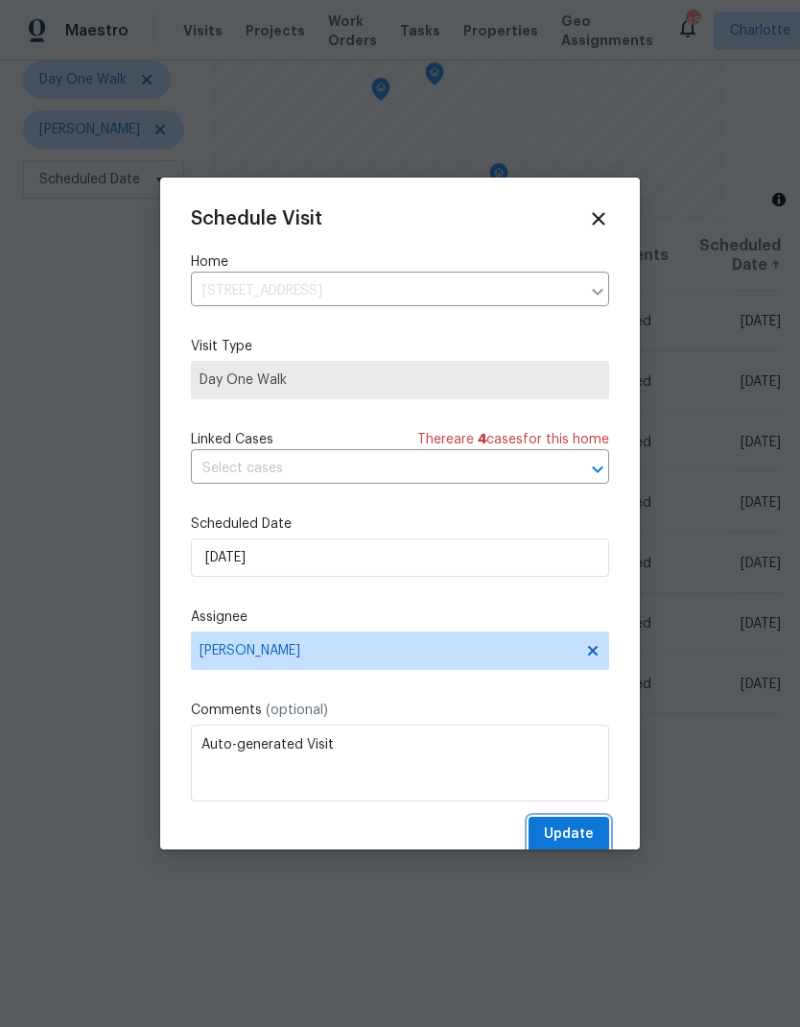
click at [580, 838] on span "Update" at bounding box center [569, 834] width 50 height 24
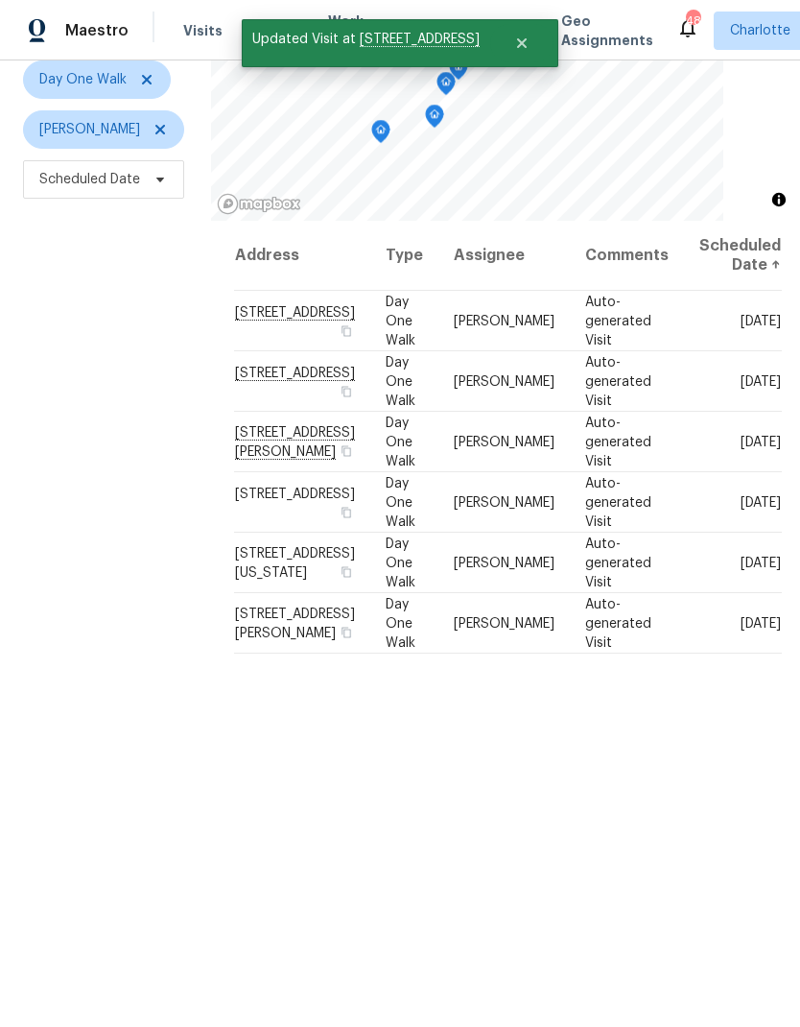
click at [77, 399] on div "Filters Reset ​ Day One Walk Chip Hunter Scheduled Date" at bounding box center [105, 487] width 211 height 1109
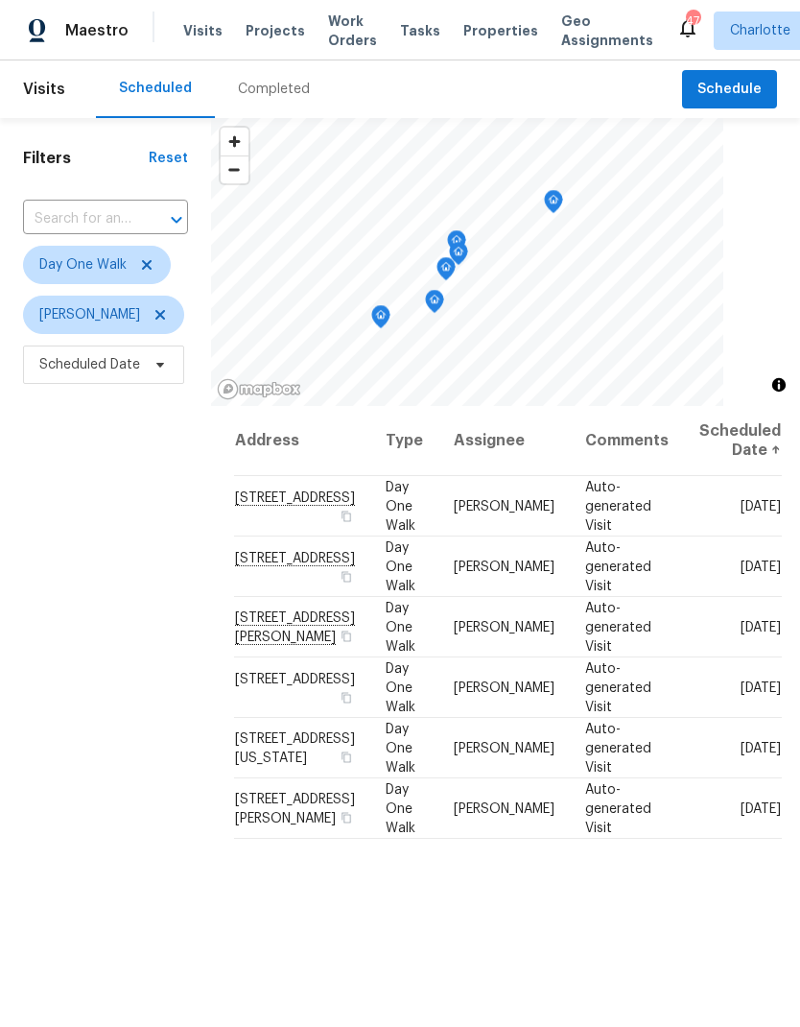
scroll to position [0, 0]
click at [100, 40] on div "Maestro" at bounding box center [64, 31] width 129 height 38
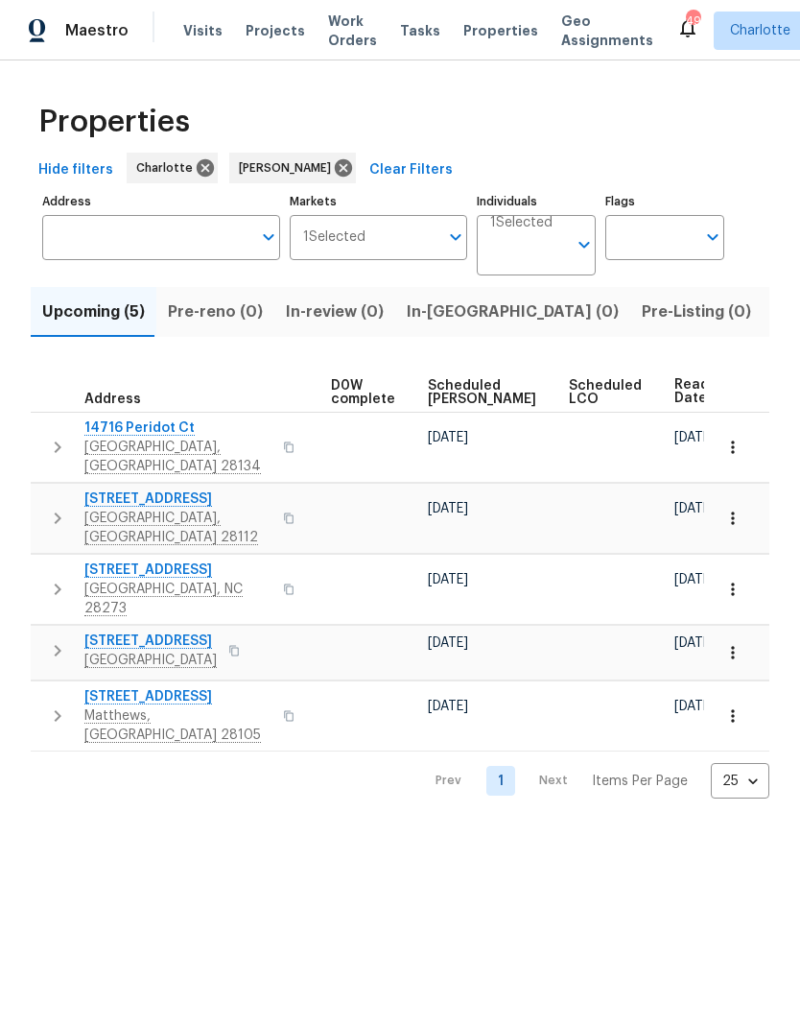
scroll to position [0, 524]
click at [675, 389] on span "Ready Date" at bounding box center [696, 391] width 42 height 27
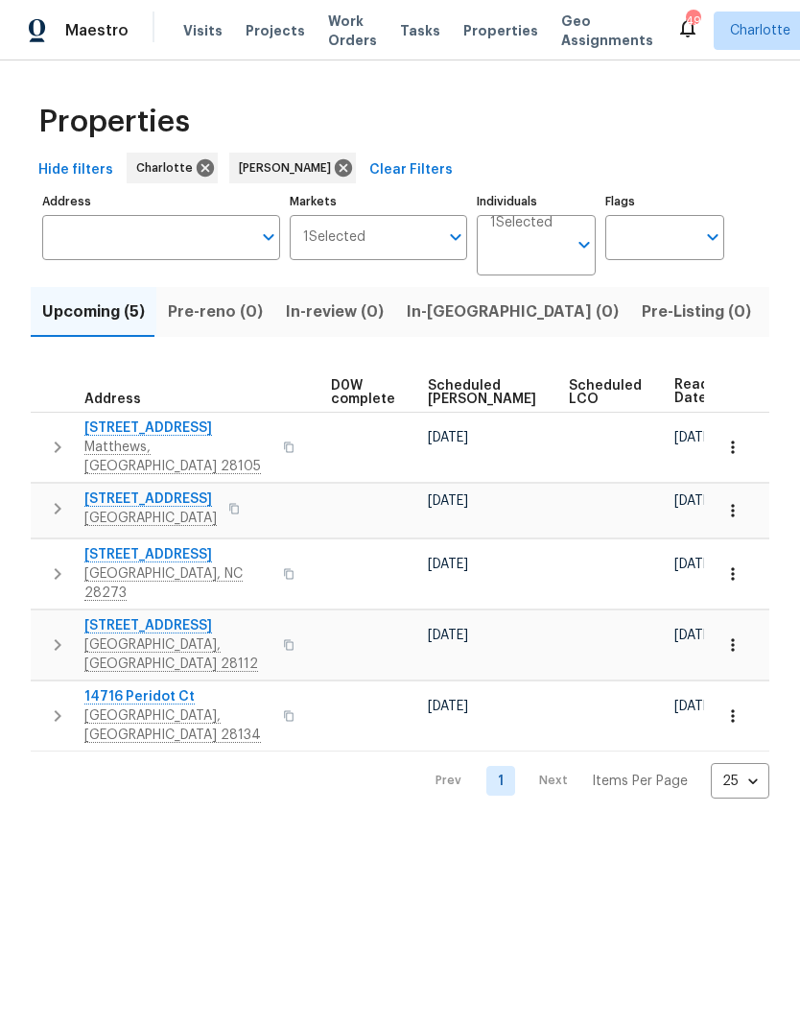
scroll to position [0, 524]
click at [675, 392] on span "Ready Date" at bounding box center [696, 391] width 42 height 27
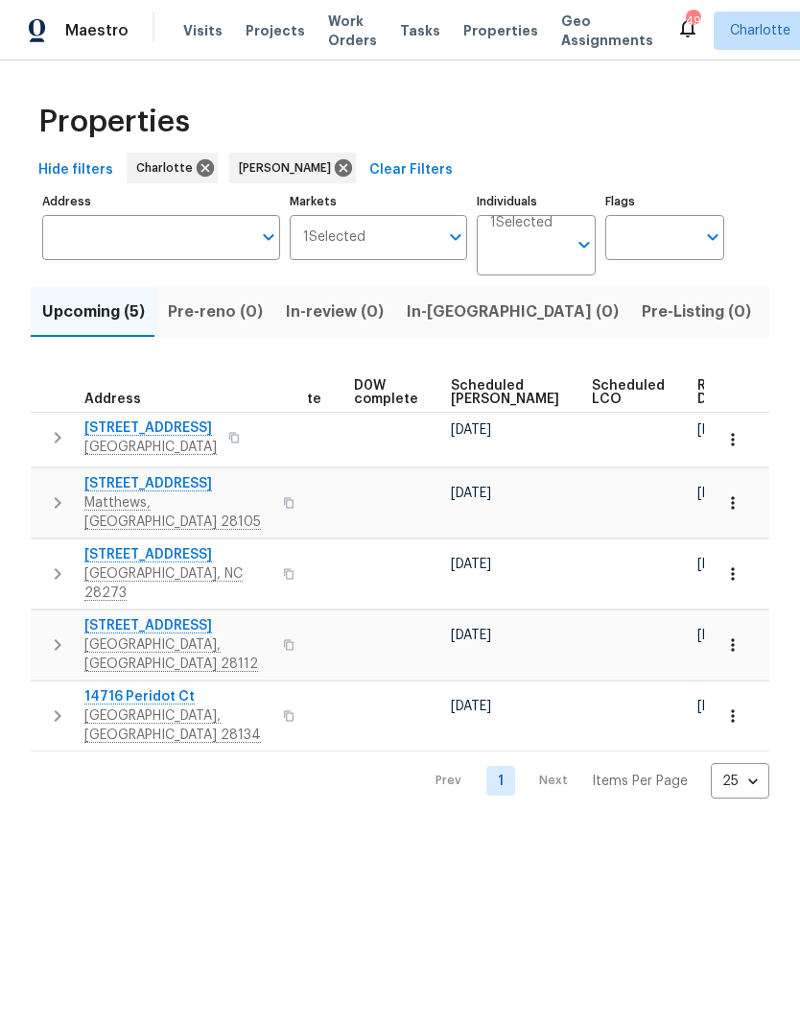
scroll to position [0, 501]
click at [698, 397] on span "Ready Date" at bounding box center [719, 392] width 42 height 27
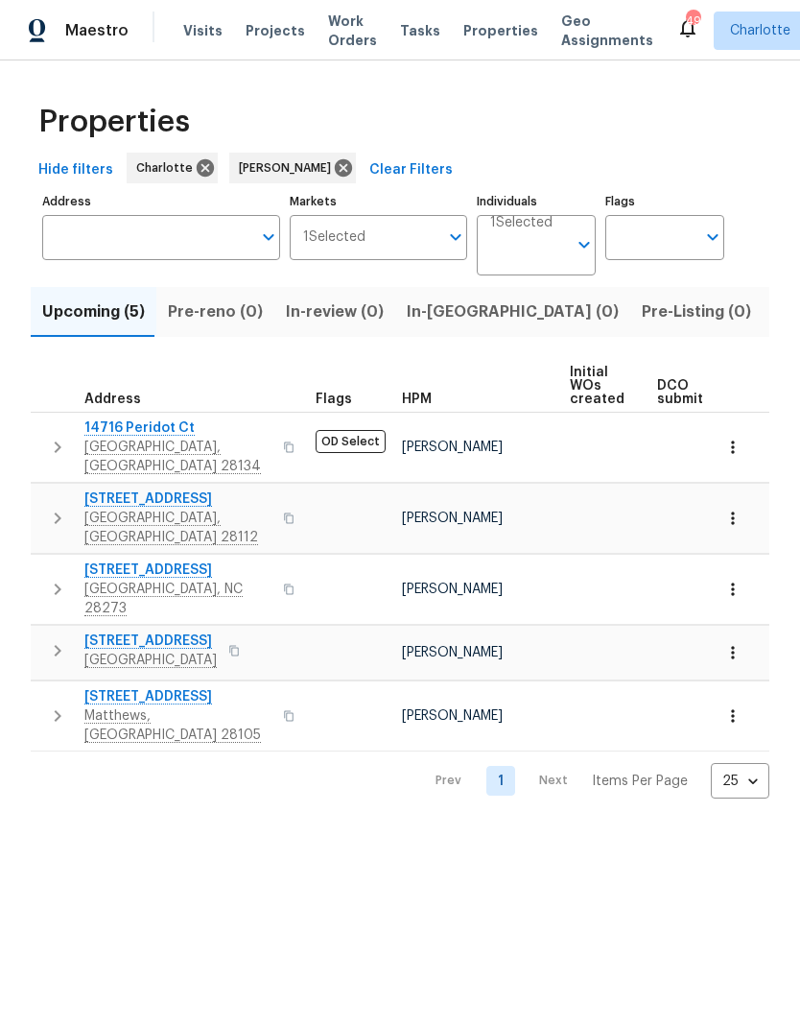
click at [93, 786] on html "Maestro Visits Projects Work Orders Tasks Properties Geo Assignments 49 Charlot…" at bounding box center [400, 414] width 800 height 829
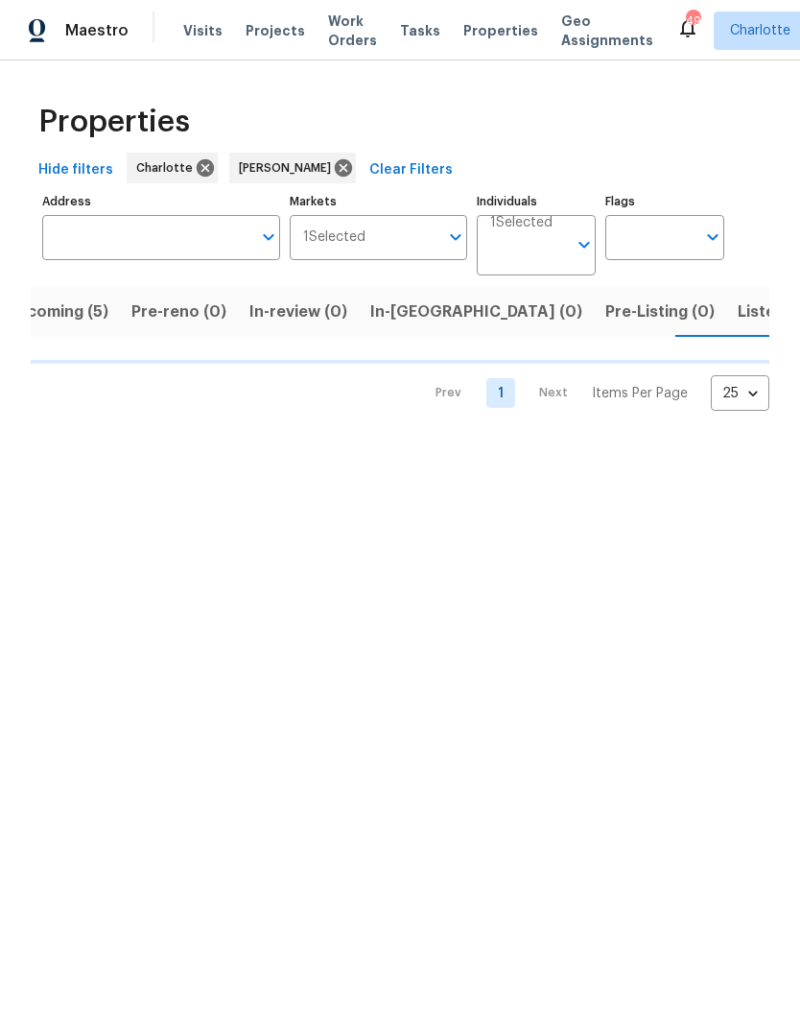
scroll to position [0, 37]
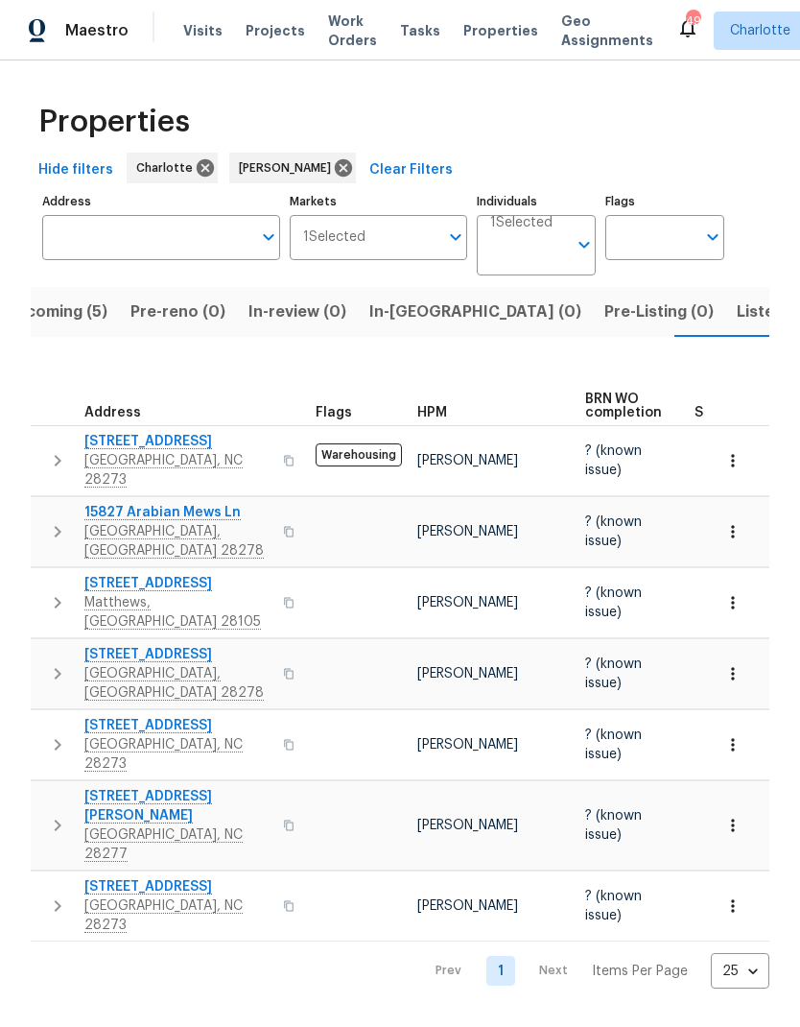
click at [67, 316] on span "Upcoming (5)" at bounding box center [56, 311] width 103 height 27
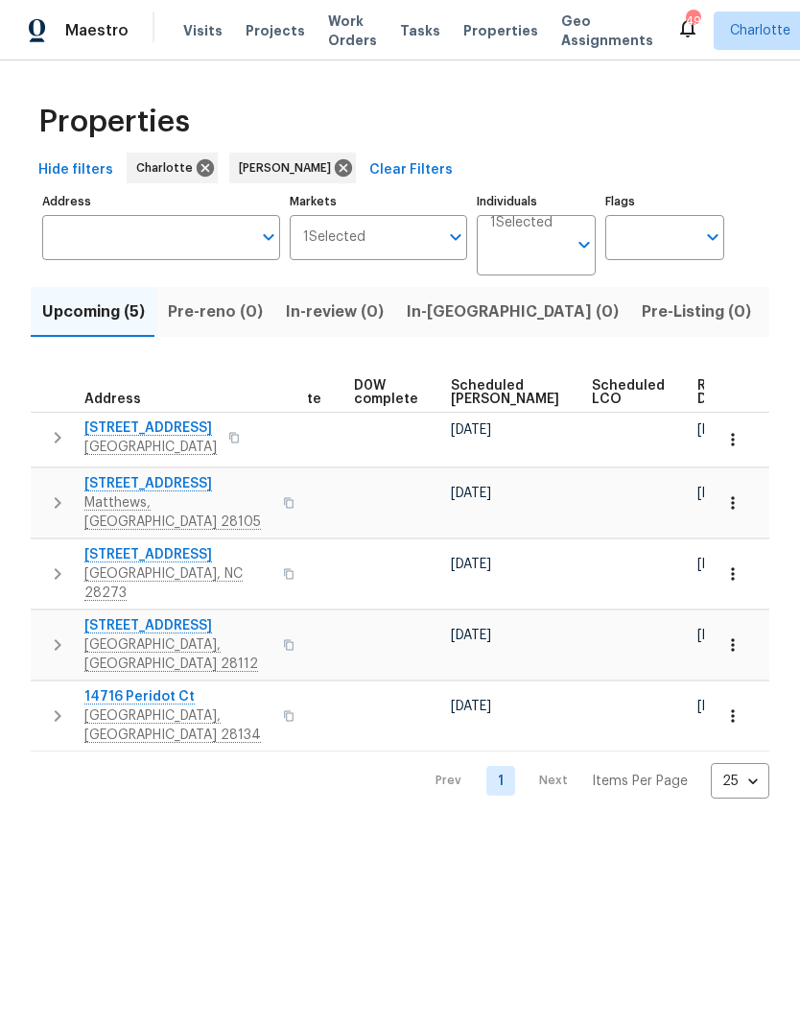
scroll to position [0, 501]
click at [698, 388] on span "Ready Date" at bounding box center [719, 392] width 42 height 27
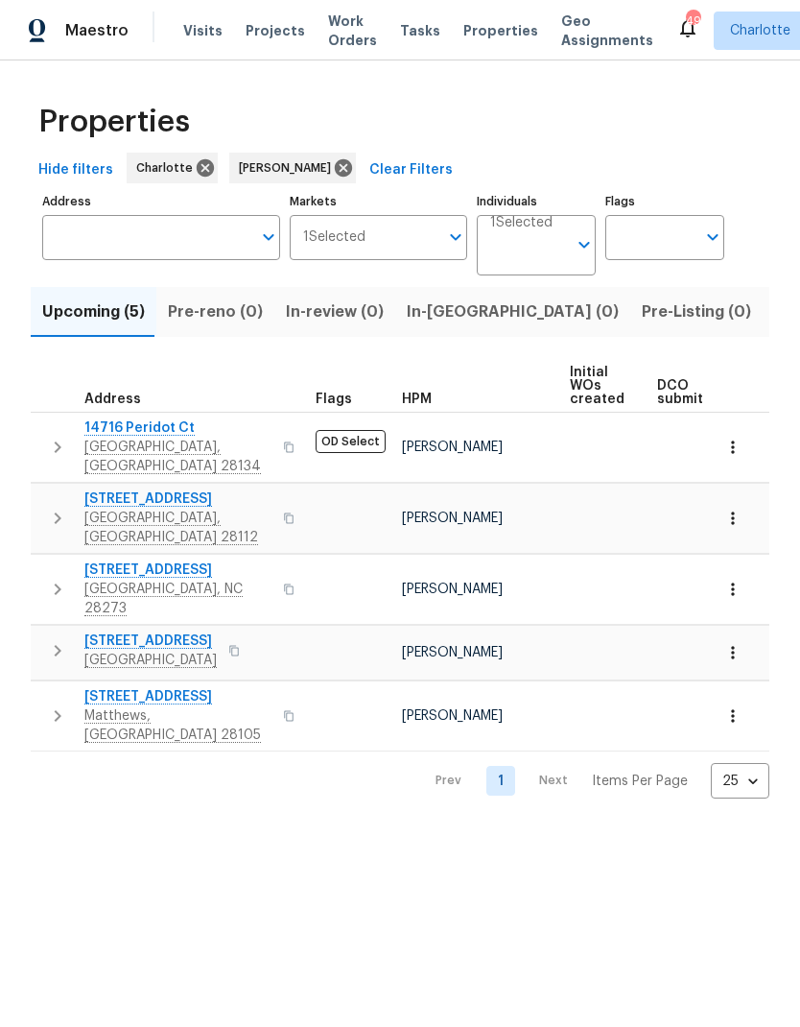
click at [587, 829] on html "Maestro Visits Projects Work Orders Tasks Properties Geo Assignments 49 Charlot…" at bounding box center [400, 414] width 800 height 829
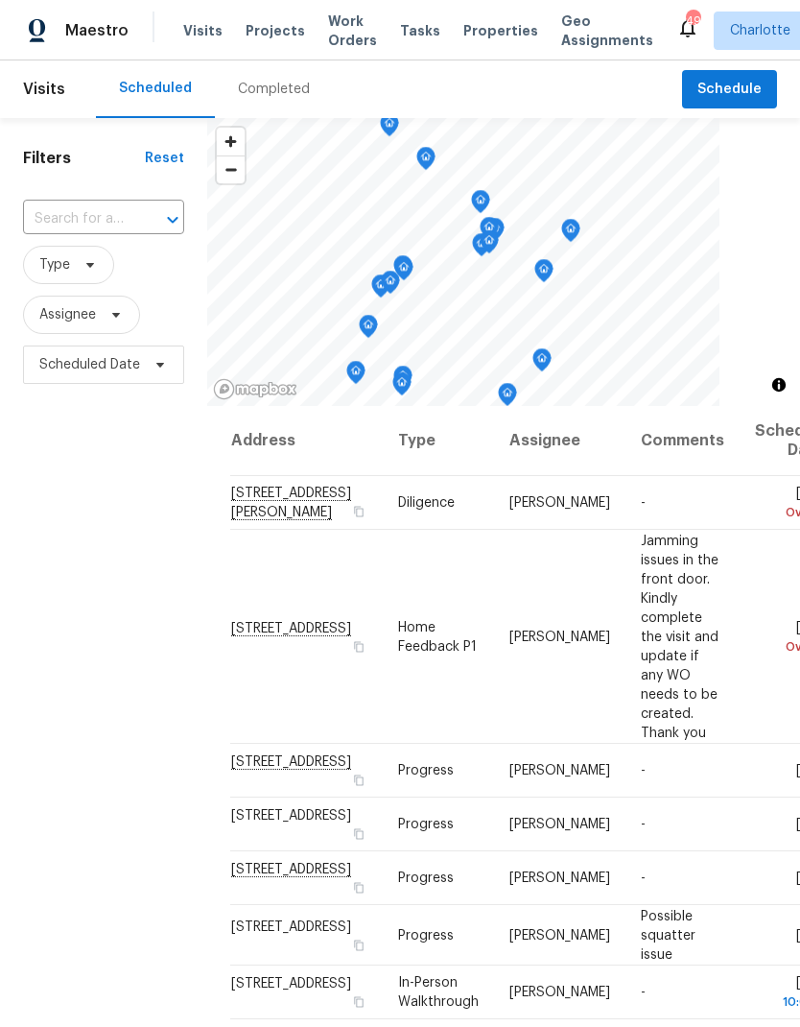
click at [342, 31] on span "Work Orders" at bounding box center [352, 31] width 49 height 38
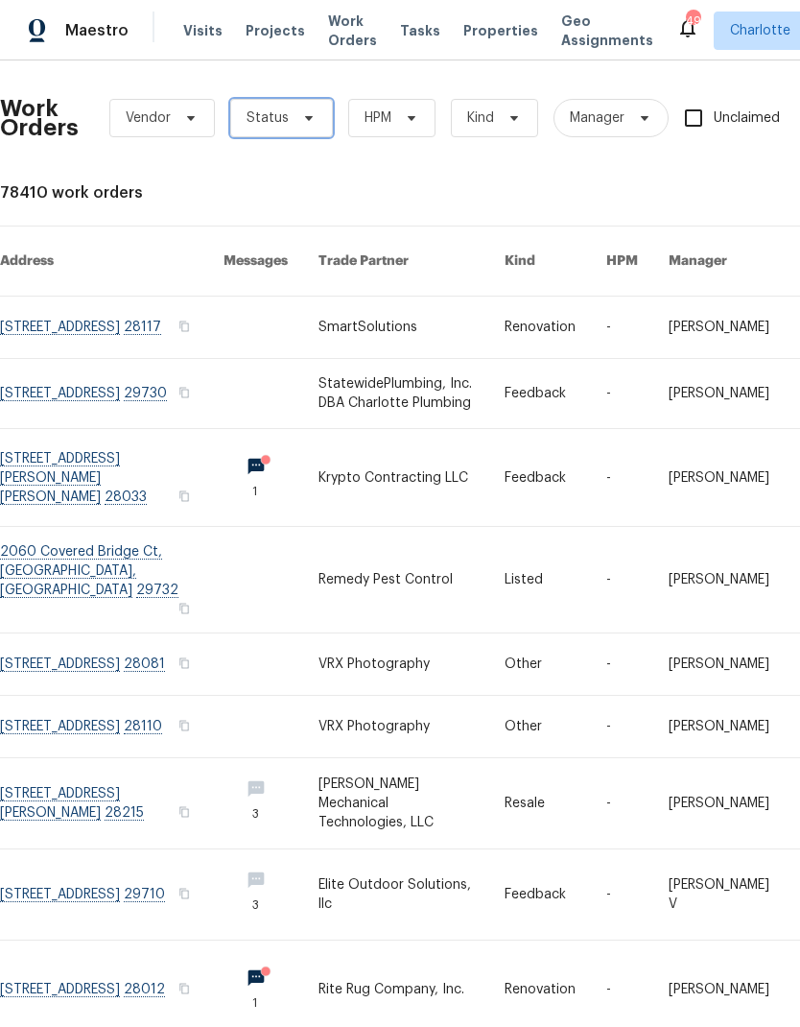
click at [316, 122] on span "Status" at bounding box center [281, 118] width 103 height 38
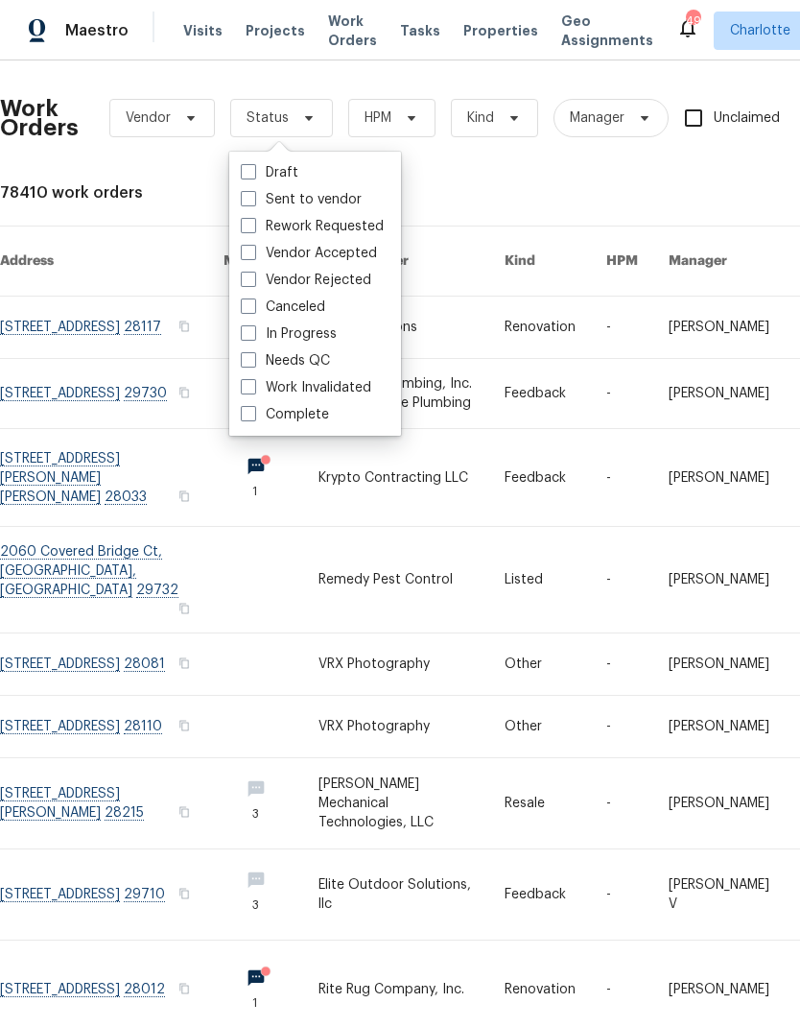
click at [322, 368] on label "Needs QC" at bounding box center [285, 360] width 89 height 19
click at [253, 364] on input "Needs QC" at bounding box center [247, 357] width 12 height 12
checkbox input "true"
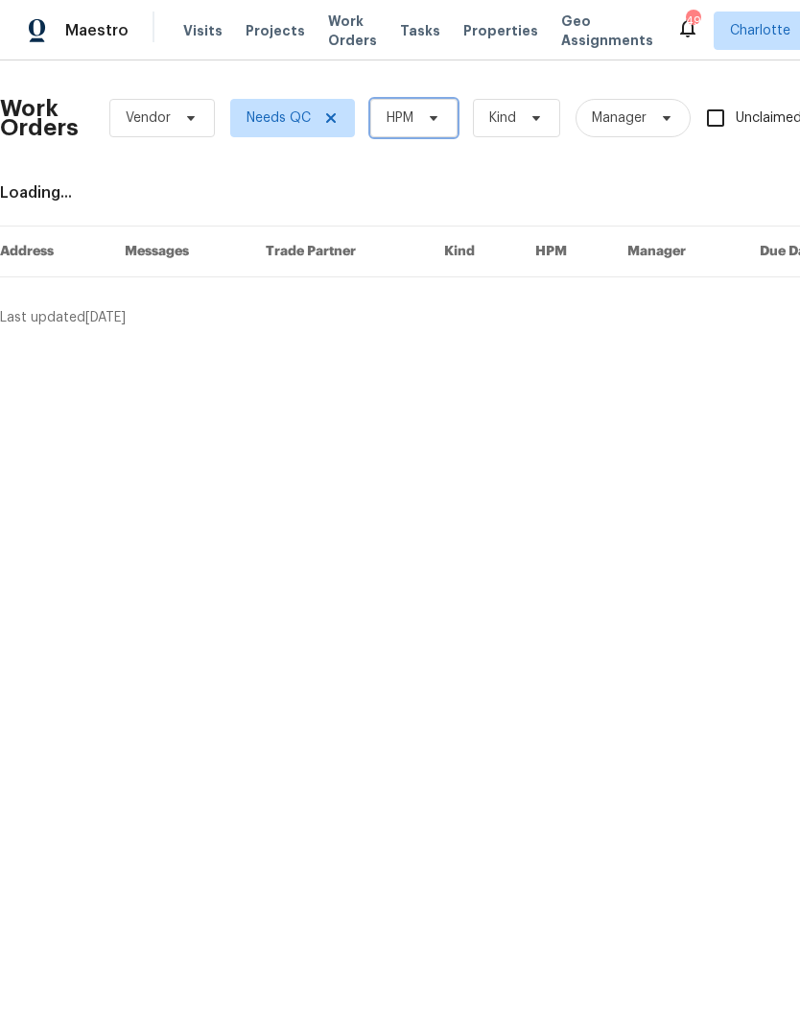
click at [413, 123] on span "HPM" at bounding box center [400, 117] width 27 height 19
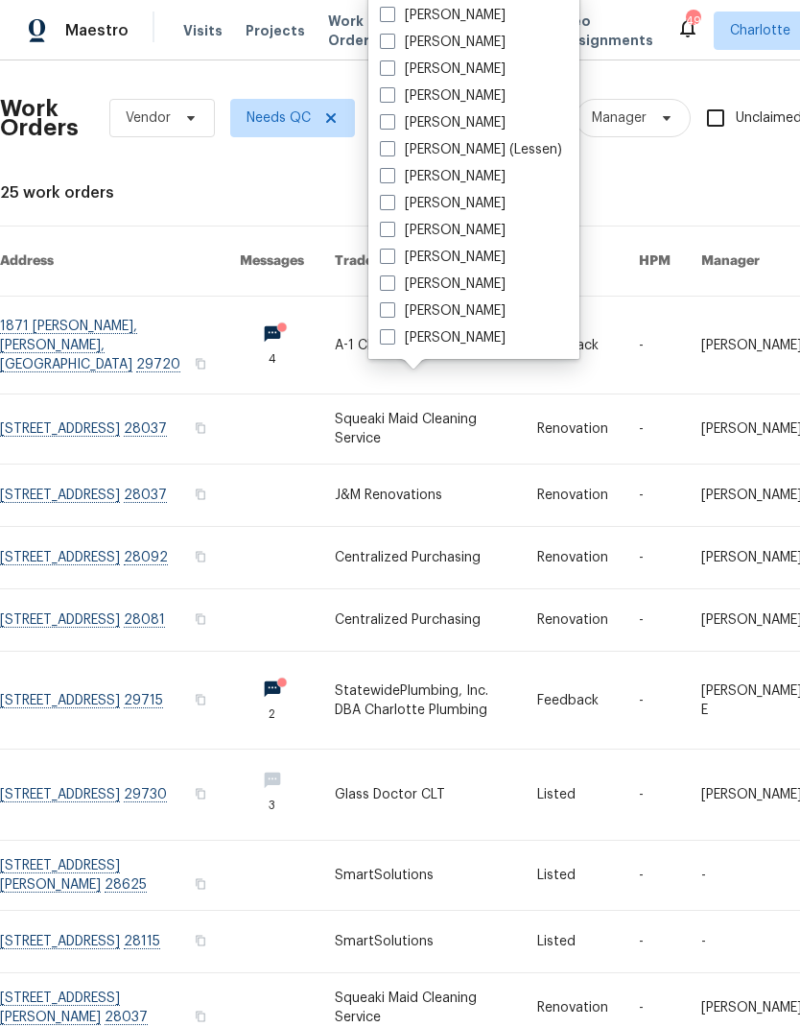
scroll to position [238, 0]
click at [456, 342] on label "[PERSON_NAME]" at bounding box center [443, 337] width 126 height 19
click at [392, 341] on input "[PERSON_NAME]" at bounding box center [386, 334] width 12 height 12
checkbox input "true"
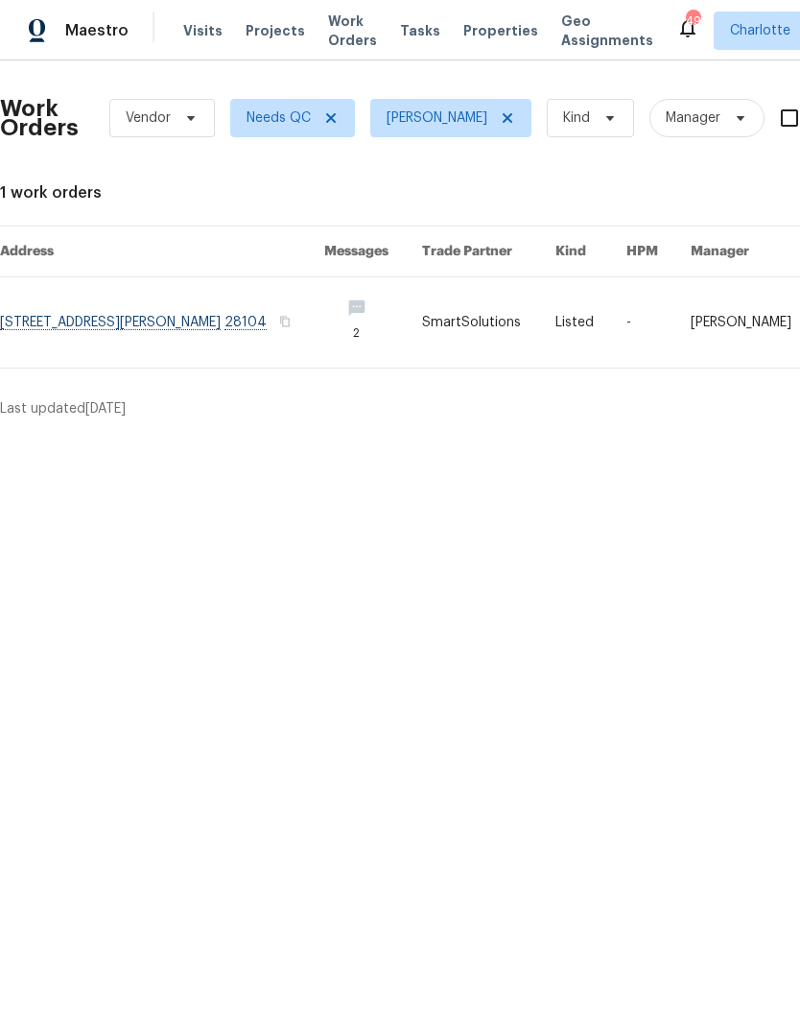
click at [105, 44] on div "Maestro" at bounding box center [64, 31] width 129 height 38
